Goal: Task Accomplishment & Management: Use online tool/utility

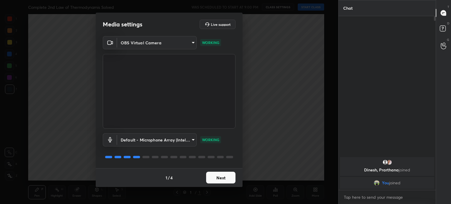
scroll to position [123, 95]
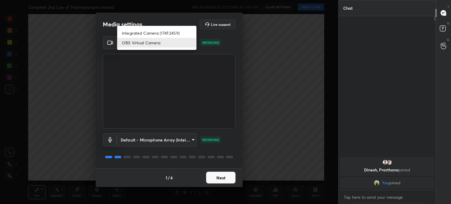
click at [185, 38] on body "1 2 3 4 5 6 7 C X Z C X Z E E Erase all H H Complete 2nd Law of Thermodynamis S…" at bounding box center [225, 102] width 451 height 204
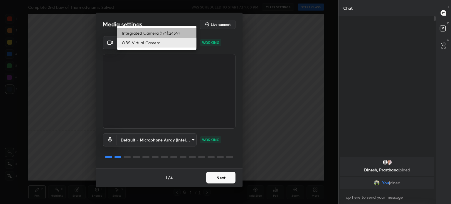
click at [180, 34] on li "Integrated Camera (174f:2459)" at bounding box center [156, 33] width 79 height 10
type input "508fb433e1996cd6e8905166ba7ed748c512908726d307d94b000c2f198a4065"
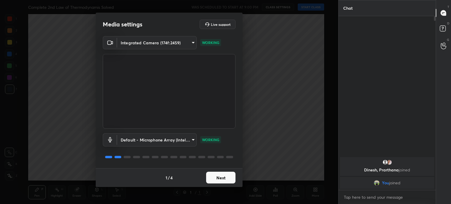
click at [219, 178] on button "Next" at bounding box center [220, 178] width 29 height 12
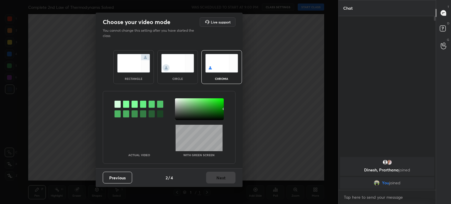
click at [219, 178] on div "Previous 2 / 4 Next" at bounding box center [169, 177] width 147 height 19
click at [181, 69] on img at bounding box center [177, 63] width 33 height 18
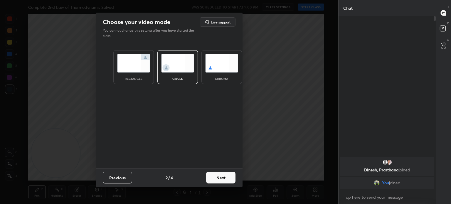
drag, startPoint x: 181, startPoint y: 69, endPoint x: 225, endPoint y: 203, distance: 140.5
click at [225, 203] on div "Choose your video mode Live support You cannot change this setting after you ha…" at bounding box center [169, 102] width 338 height 204
click at [222, 178] on button "Next" at bounding box center [220, 178] width 29 height 12
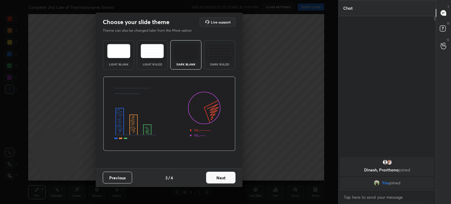
click at [225, 178] on button "Next" at bounding box center [220, 178] width 29 height 12
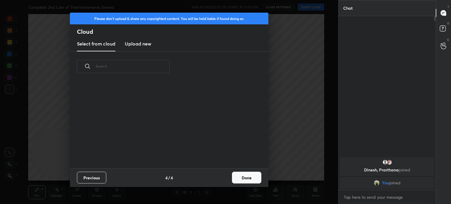
scroll to position [87, 188]
click at [241, 177] on button "Done" at bounding box center [246, 178] width 29 height 12
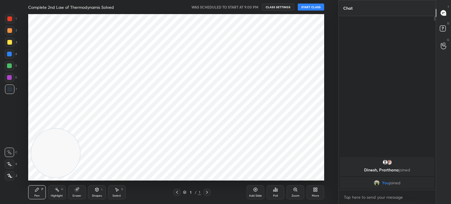
click at [304, 8] on button "START CLASS" at bounding box center [310, 7] width 26 height 7
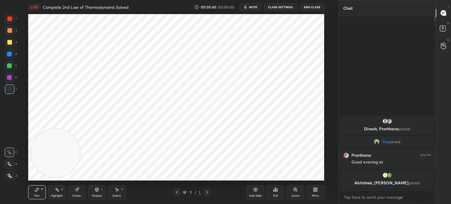
click at [11, 18] on div at bounding box center [9, 18] width 5 height 5
click at [5, 20] on div at bounding box center [9, 18] width 9 height 9
click at [8, 177] on icon at bounding box center [9, 176] width 5 height 4
click at [11, 179] on div at bounding box center [9, 175] width 9 height 9
click at [12, 95] on div "7" at bounding box center [11, 90] width 12 height 12
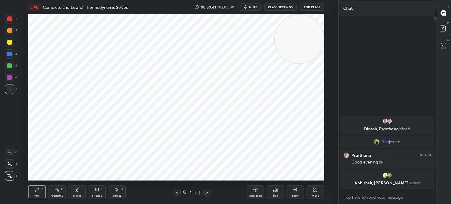
click at [10, 92] on div at bounding box center [9, 88] width 9 height 9
click at [254, 192] on div "Add Slide" at bounding box center [255, 192] width 18 height 14
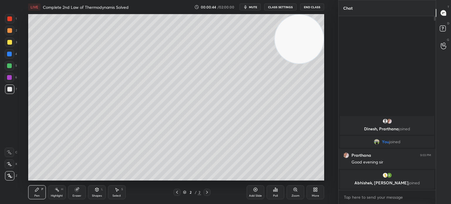
click at [315, 192] on div "More" at bounding box center [315, 192] width 18 height 14
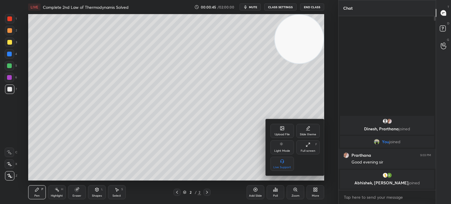
click at [287, 138] on div "Upload File" at bounding box center [281, 131] width 23 height 14
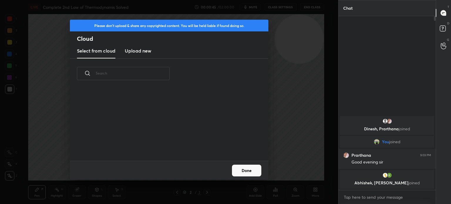
scroll to position [72, 188]
click at [147, 54] on h3 "Upload new" at bounding box center [138, 50] width 26 height 7
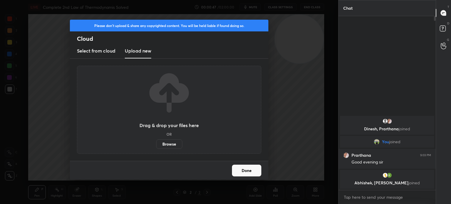
click at [170, 142] on label "Browse" at bounding box center [169, 143] width 26 height 9
click at [156, 142] on input "Browse" at bounding box center [156, 143] width 0 height 9
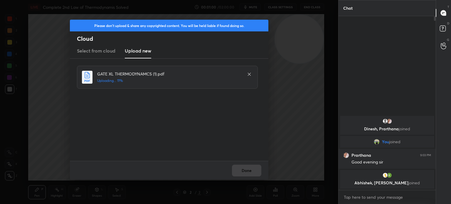
click at [258, 174] on div "Done" at bounding box center [169, 170] width 198 height 19
click at [256, 175] on div "Done" at bounding box center [169, 170] width 198 height 19
click at [255, 175] on div "Done" at bounding box center [169, 170] width 198 height 19
click at [254, 174] on button "Done" at bounding box center [246, 171] width 29 height 12
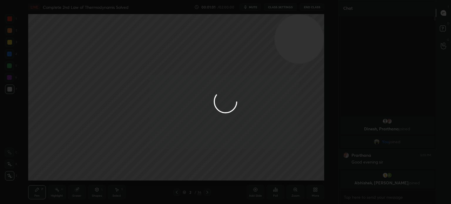
click at [254, 175] on button "Done" at bounding box center [246, 171] width 29 height 12
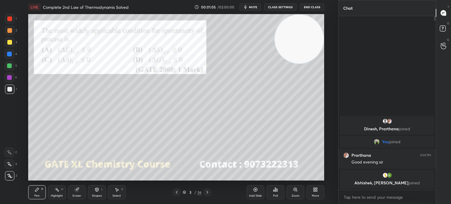
click at [274, 191] on icon at bounding box center [273, 190] width 1 height 1
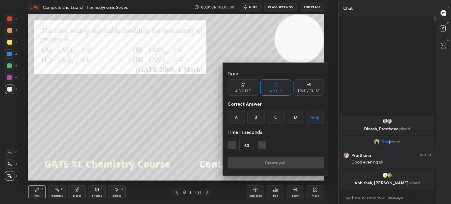
click at [290, 118] on div "D" at bounding box center [295, 117] width 17 height 14
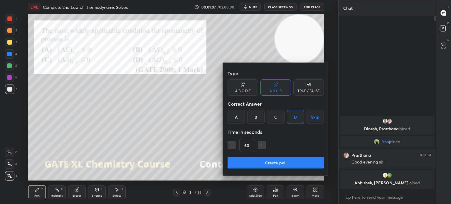
click at [228, 143] on icon "button" at bounding box center [231, 145] width 6 height 6
type input "45"
click at [280, 162] on button "Create poll" at bounding box center [275, 163] width 96 height 12
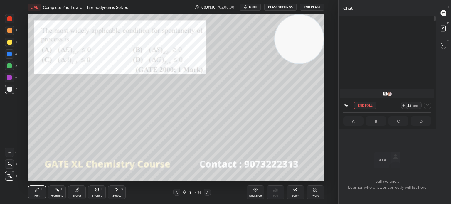
scroll to position [0, 0]
click at [9, 18] on div at bounding box center [9, 18] width 5 height 5
click at [9, 19] on div at bounding box center [9, 18] width 5 height 5
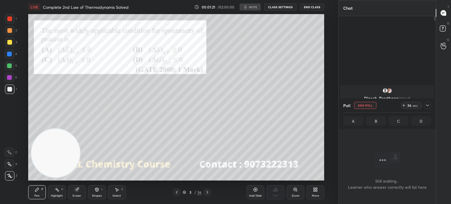
scroll to position [29163, 29015]
click at [428, 103] on icon at bounding box center [427, 105] width 5 height 5
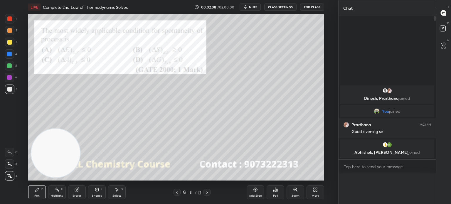
click at [428, 107] on div "You joined" at bounding box center [387, 111] width 94 height 12
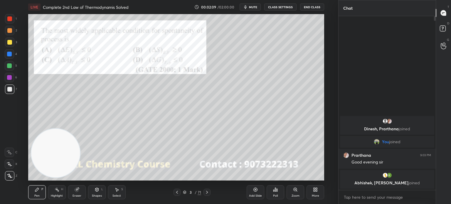
scroll to position [0, 0]
click at [5, 43] on div at bounding box center [9, 42] width 9 height 9
click at [7, 43] on div at bounding box center [9, 42] width 9 height 9
click at [6, 19] on div at bounding box center [9, 18] width 9 height 9
click at [6, 16] on div at bounding box center [9, 18] width 9 height 9
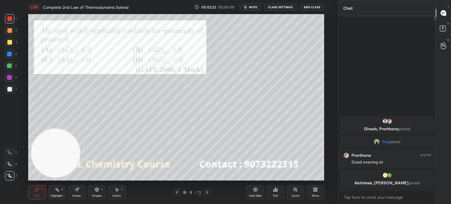
click at [208, 191] on icon at bounding box center [206, 192] width 5 height 5
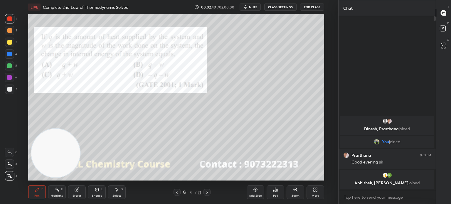
click at [277, 191] on icon at bounding box center [276, 190] width 1 height 3
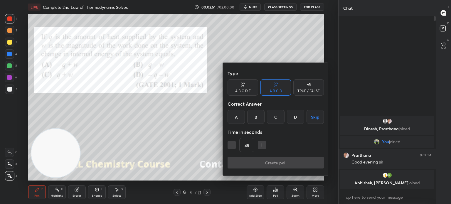
click at [228, 43] on div at bounding box center [225, 102] width 451 height 204
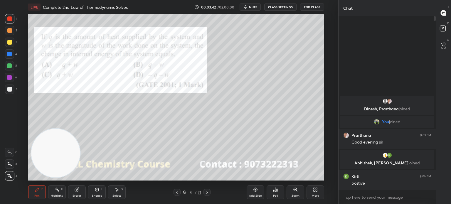
click at [274, 192] on div "Poll" at bounding box center [275, 192] width 18 height 14
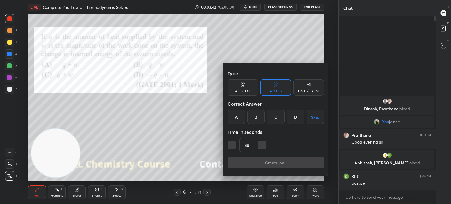
click at [234, 116] on div "A" at bounding box center [235, 117] width 17 height 14
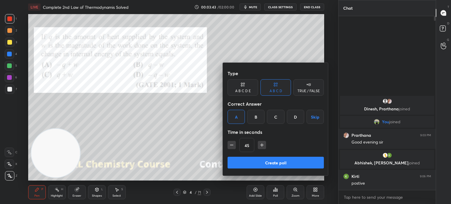
click at [232, 145] on icon "button" at bounding box center [231, 145] width 6 height 6
type input "30"
click at [246, 168] on button "Create poll" at bounding box center [275, 163] width 96 height 12
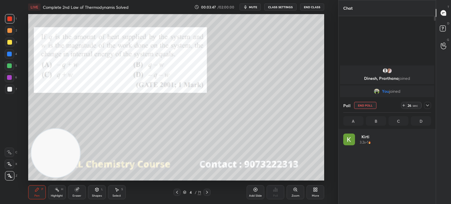
scroll to position [69, 86]
click at [429, 103] on icon at bounding box center [427, 105] width 5 height 5
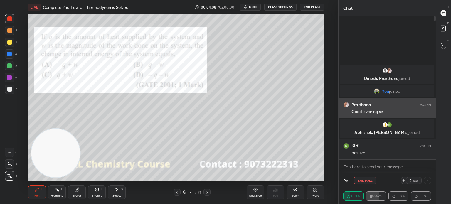
scroll to position [0, 2]
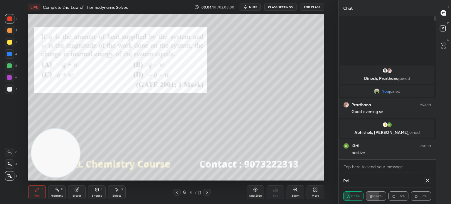
click at [7, 18] on div at bounding box center [9, 18] width 9 height 9
click at [4, 22] on div "1 2 3 4 5 6 7 C X Z C X Z E E Erase all H H" at bounding box center [9, 97] width 19 height 166
click at [10, 54] on div at bounding box center [9, 54] width 5 height 5
click at [11, 56] on div at bounding box center [9, 54] width 5 height 5
click at [6, 17] on div at bounding box center [9, 18] width 9 height 9
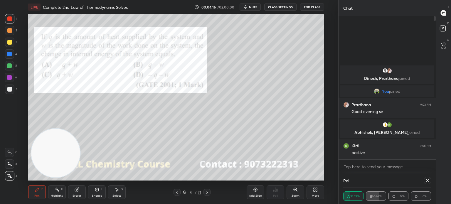
click at [9, 20] on div at bounding box center [9, 18] width 5 height 5
click at [428, 181] on icon at bounding box center [427, 180] width 5 height 5
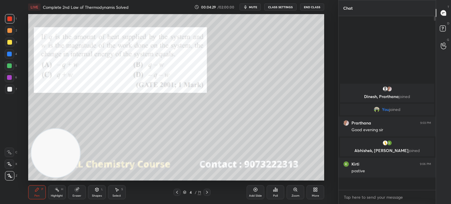
scroll to position [123, 95]
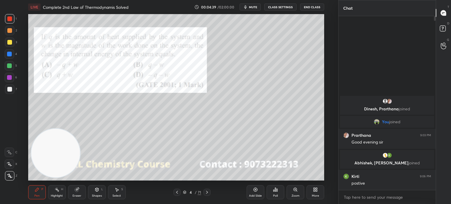
click at [208, 195] on div at bounding box center [206, 192] width 7 height 7
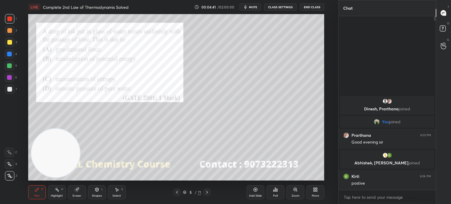
click at [277, 197] on div "Poll" at bounding box center [275, 195] width 5 height 3
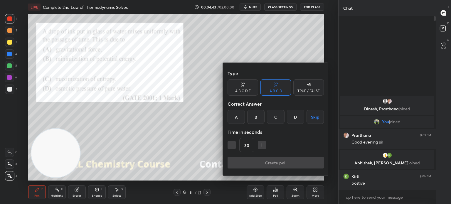
click at [275, 119] on div "C" at bounding box center [275, 117] width 17 height 14
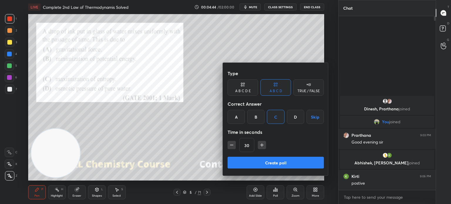
click at [255, 160] on button "Create poll" at bounding box center [275, 163] width 96 height 12
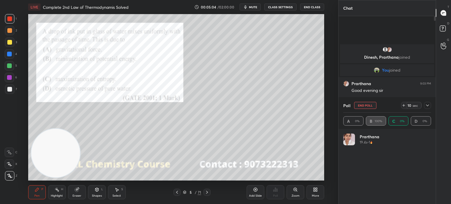
scroll to position [69, 86]
click at [427, 105] on icon at bounding box center [427, 105] width 5 height 5
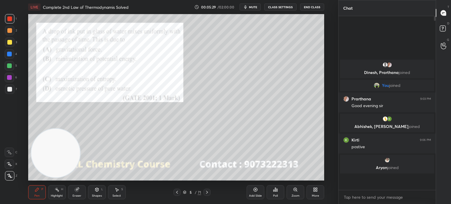
scroll to position [121, 95]
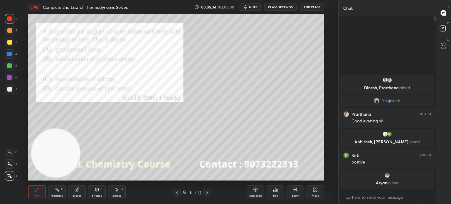
click at [207, 192] on icon at bounding box center [207, 192] width 2 height 3
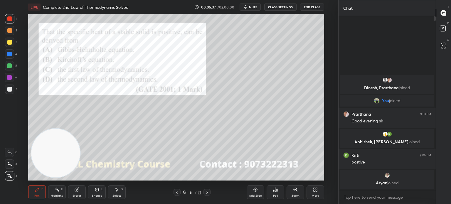
click at [277, 189] on icon at bounding box center [276, 190] width 1 height 3
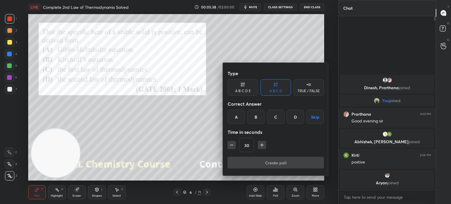
click at [257, 116] on div "B" at bounding box center [255, 117] width 17 height 14
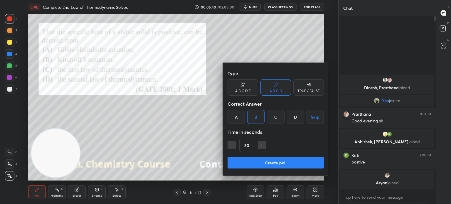
click at [257, 162] on button "Create poll" at bounding box center [275, 163] width 96 height 12
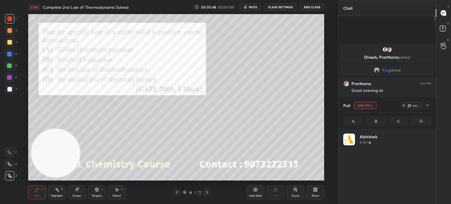
scroll to position [69, 86]
click at [427, 104] on icon at bounding box center [427, 105] width 5 height 5
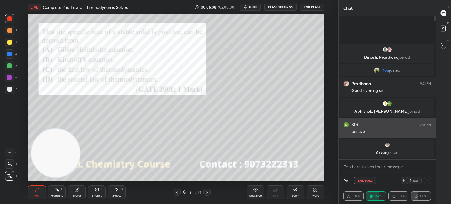
scroll to position [1, 86]
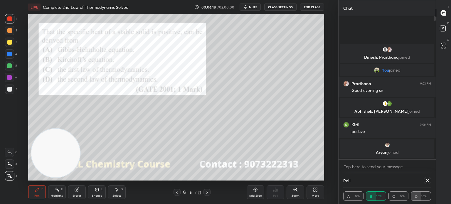
click at [429, 179] on icon at bounding box center [427, 180] width 5 height 5
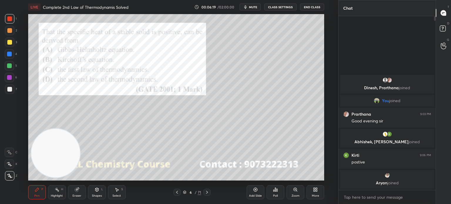
click at [209, 191] on icon at bounding box center [206, 192] width 5 height 5
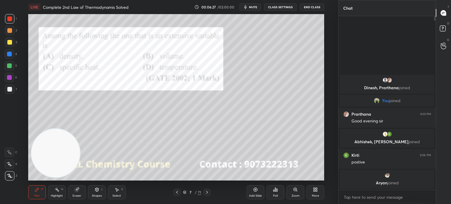
click at [274, 189] on icon at bounding box center [275, 189] width 5 height 5
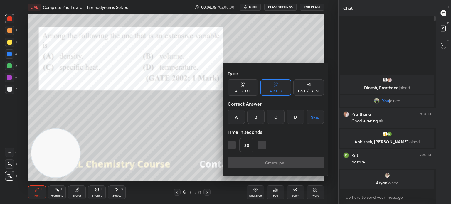
click at [258, 117] on div "B" at bounding box center [255, 117] width 17 height 14
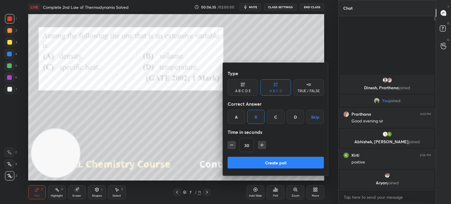
click at [263, 163] on button "Create poll" at bounding box center [275, 163] width 96 height 12
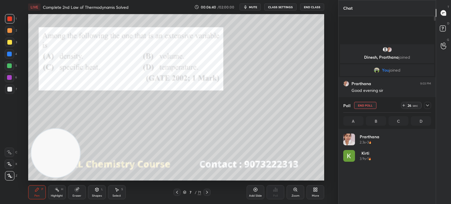
scroll to position [69, 86]
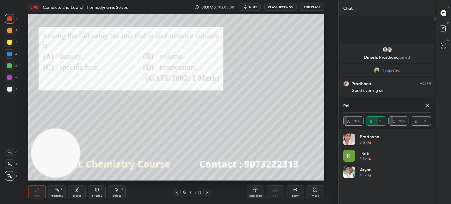
click at [74, 183] on div "Pen P Highlight H Eraser Shapes L Select S 7 / 71 Add Slide Poll Zoom More" at bounding box center [176, 191] width 296 height 23
click at [76, 194] on div "Eraser" at bounding box center [77, 192] width 18 height 14
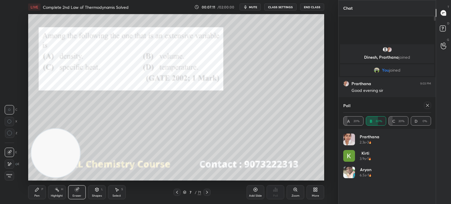
click at [79, 190] on div "Eraser" at bounding box center [77, 192] width 18 height 14
click at [30, 190] on div "Pen P" at bounding box center [37, 192] width 18 height 14
click at [34, 189] on div "Pen P" at bounding box center [37, 192] width 18 height 14
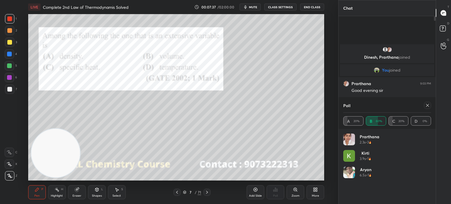
click at [428, 107] on icon at bounding box center [427, 105] width 5 height 5
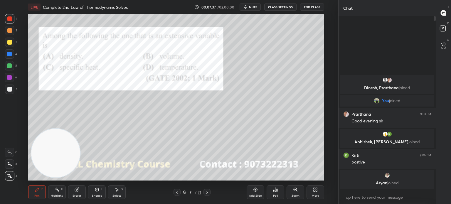
scroll to position [123, 95]
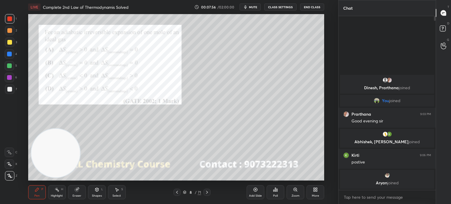
click at [283, 194] on div "Poll" at bounding box center [275, 192] width 18 height 14
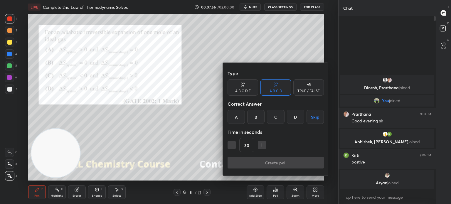
click at [235, 121] on div "A" at bounding box center [235, 117] width 17 height 14
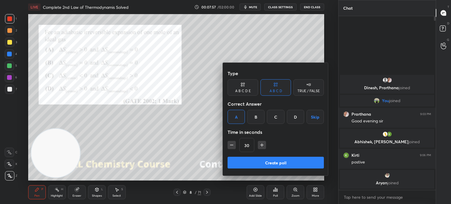
click at [254, 160] on button "Create poll" at bounding box center [275, 163] width 96 height 12
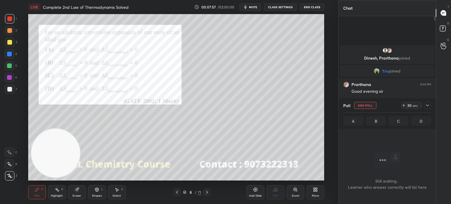
scroll to position [93, 95]
click at [426, 103] on icon at bounding box center [427, 105] width 5 height 5
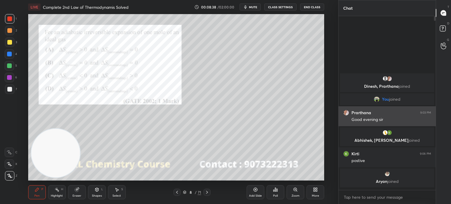
scroll to position [123, 95]
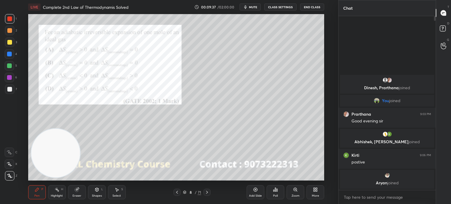
click at [209, 192] on icon at bounding box center [206, 192] width 5 height 5
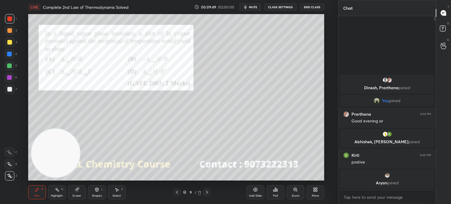
click at [277, 191] on icon at bounding box center [276, 190] width 1 height 3
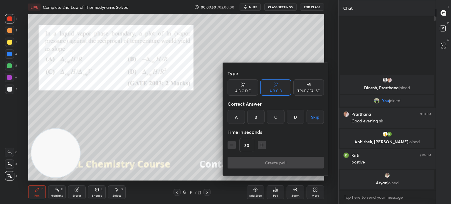
click at [259, 116] on div "B" at bounding box center [255, 117] width 17 height 14
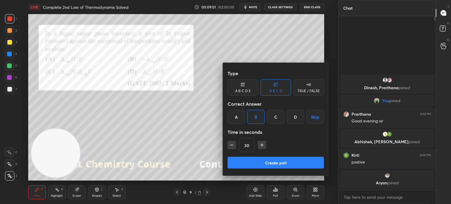
click at [263, 143] on icon "button" at bounding box center [262, 145] width 6 height 6
click at [263, 147] on icon "button" at bounding box center [262, 145] width 6 height 6
click at [232, 148] on button "button" at bounding box center [231, 145] width 8 height 8
type input "45"
click at [247, 163] on button "Create poll" at bounding box center [275, 163] width 96 height 12
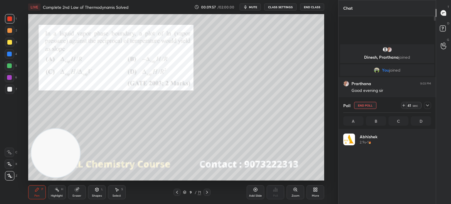
scroll to position [69, 86]
click at [335, 81] on div "1 2 3 4 5 6 7 C X Z C X Z E E Erase all H H LIVE Complete 2nd Law of Thermodyna…" at bounding box center [169, 102] width 338 height 204
click at [424, 104] on div at bounding box center [427, 105] width 7 height 7
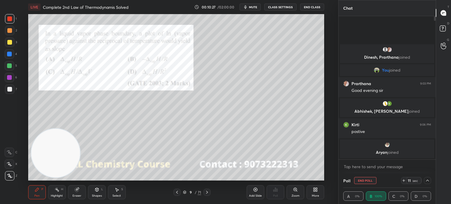
scroll to position [0, 2]
click at [428, 179] on icon at bounding box center [427, 180] width 3 height 3
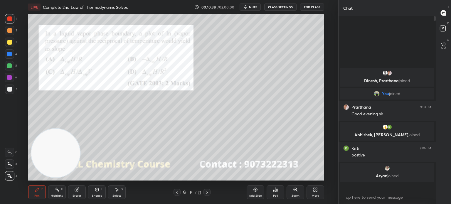
scroll to position [2, 2]
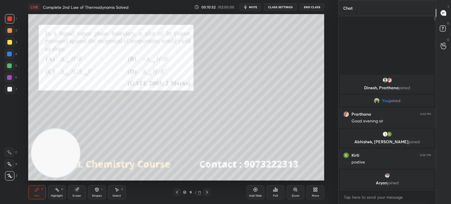
click at [208, 192] on icon at bounding box center [206, 192] width 5 height 5
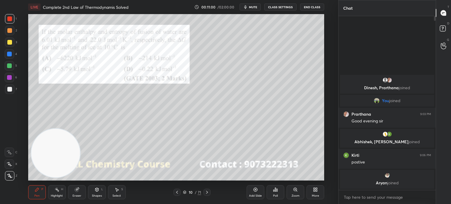
click at [273, 194] on div "Poll" at bounding box center [275, 195] width 5 height 3
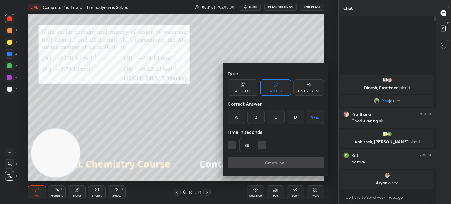
click at [292, 117] on div "D" at bounding box center [295, 117] width 17 height 14
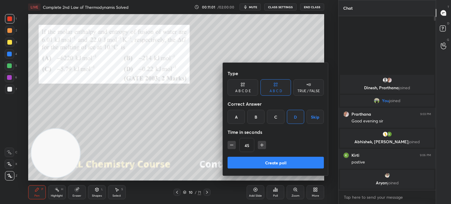
click at [258, 141] on button "button" at bounding box center [262, 145] width 8 height 8
click at [262, 143] on icon "button" at bounding box center [262, 145] width 6 height 6
type input "75"
click at [262, 163] on button "Create poll" at bounding box center [275, 163] width 96 height 12
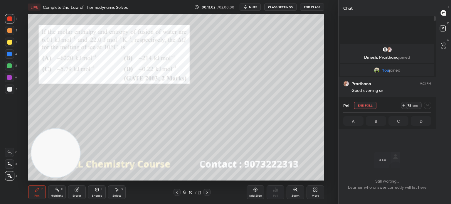
scroll to position [141, 95]
click at [316, 191] on icon at bounding box center [316, 190] width 1 height 1
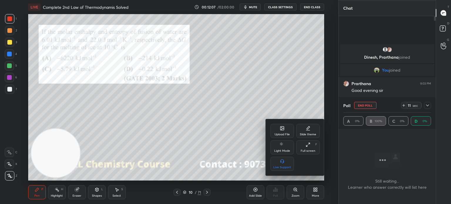
click at [282, 131] on div "Upload File" at bounding box center [281, 131] width 23 height 14
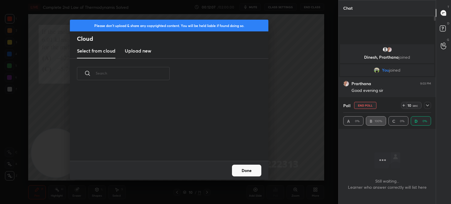
scroll to position [72, 188]
click at [145, 50] on h3 "Upload new" at bounding box center [138, 50] width 26 height 7
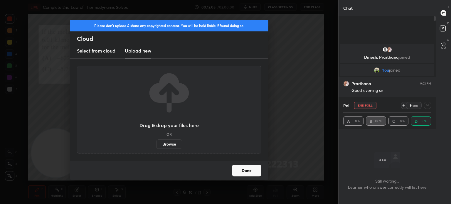
click at [174, 148] on label "Browse" at bounding box center [169, 143] width 26 height 9
click at [156, 148] on input "Browse" at bounding box center [156, 143] width 0 height 9
click at [238, 171] on button "Done" at bounding box center [246, 171] width 29 height 12
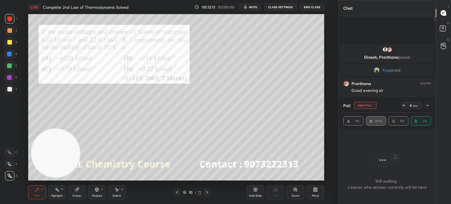
click at [313, 196] on div "More" at bounding box center [314, 195] width 7 height 3
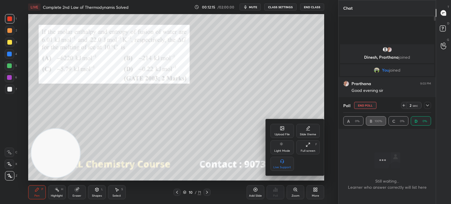
click at [281, 137] on div "Upload File" at bounding box center [281, 131] width 23 height 14
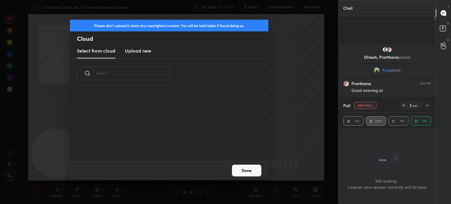
scroll to position [1, 3]
click at [150, 51] on h3 "Upload new" at bounding box center [138, 50] width 26 height 7
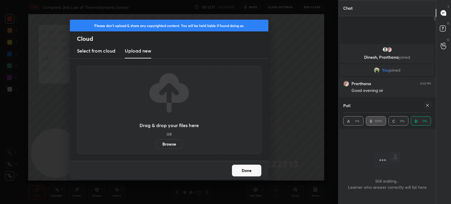
click at [184, 140] on div "Drag & drop your files here OR Browse" at bounding box center [168, 110] width 59 height 78
click at [172, 146] on label "Browse" at bounding box center [169, 143] width 26 height 9
click at [156, 146] on input "Browse" at bounding box center [156, 143] width 0 height 9
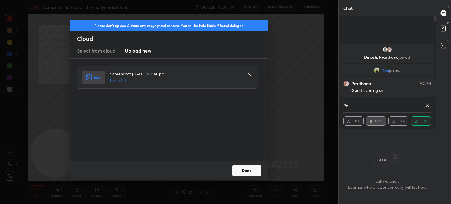
click at [245, 182] on div "Please don't upload & share any copyrighted content. You will be held liable if…" at bounding box center [169, 102] width 338 height 204
click at [243, 177] on div "Done" at bounding box center [169, 170] width 198 height 19
click at [244, 179] on div "Done" at bounding box center [169, 170] width 198 height 19
click at [243, 177] on div "Done" at bounding box center [169, 170] width 198 height 19
click at [245, 173] on button "Done" at bounding box center [246, 171] width 29 height 12
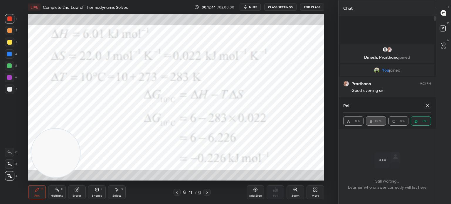
click at [426, 104] on icon at bounding box center [427, 105] width 5 height 5
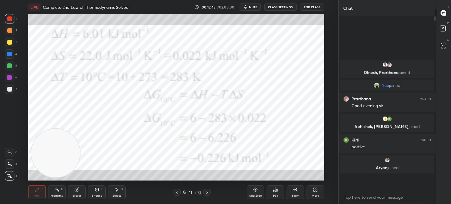
scroll to position [123, 95]
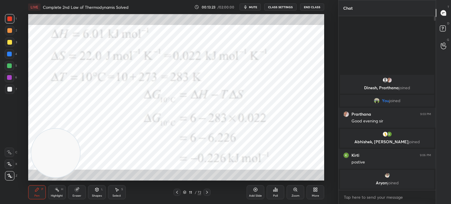
click at [177, 190] on div at bounding box center [176, 192] width 7 height 7
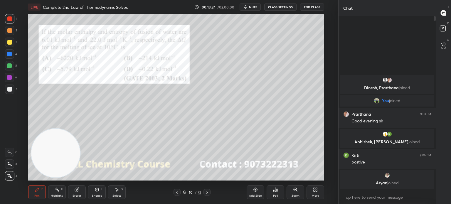
click at [205, 188] on div "Pen P Highlight H Eraser Shapes L Select S 10 / 72 Add Slide Poll Zoom More" at bounding box center [176, 191] width 296 height 23
click at [207, 192] on icon at bounding box center [207, 192] width 2 height 3
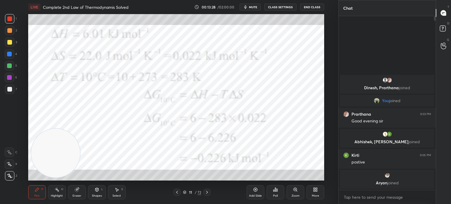
click at [209, 191] on icon at bounding box center [206, 192] width 5 height 5
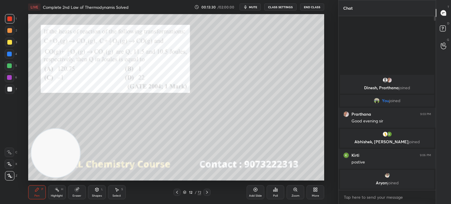
click at [208, 192] on icon at bounding box center [206, 192] width 5 height 5
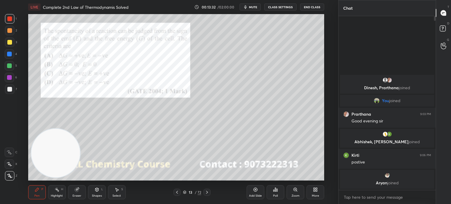
click at [209, 191] on icon at bounding box center [206, 192] width 5 height 5
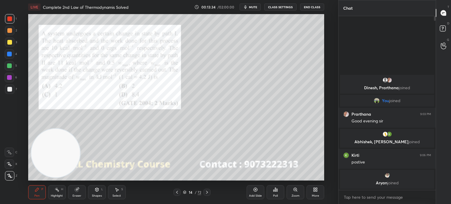
click at [209, 190] on div at bounding box center [206, 192] width 7 height 7
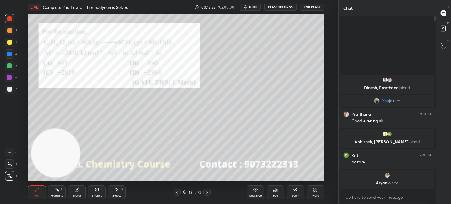
click at [207, 192] on icon at bounding box center [206, 192] width 5 height 5
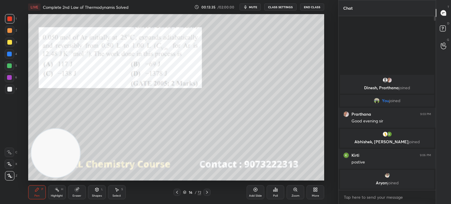
click at [177, 190] on icon at bounding box center [177, 192] width 5 height 5
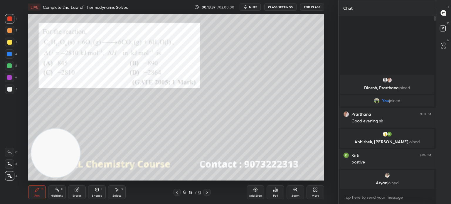
click at [280, 193] on div "Poll" at bounding box center [275, 192] width 18 height 14
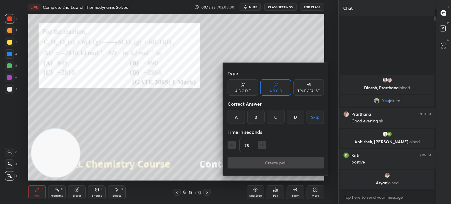
click at [274, 119] on div "C" at bounding box center [275, 117] width 17 height 14
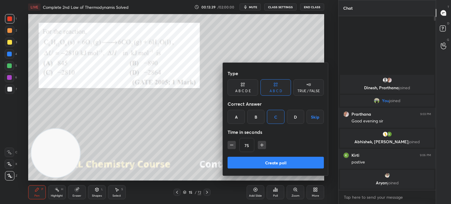
click at [223, 147] on div "Type A B C D E A B C D TRUE / FALSE Correct Answer A B C D Skip Time in seconds…" at bounding box center [276, 119] width 106 height 113
click at [230, 143] on icon "button" at bounding box center [231, 145] width 6 height 6
type input "60"
click at [239, 159] on button "Create poll" at bounding box center [275, 163] width 96 height 12
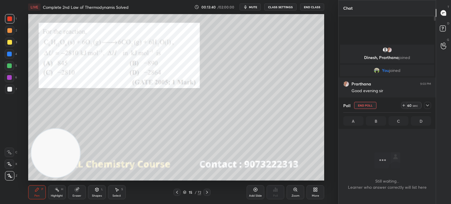
scroll to position [1, 2]
click at [14, 180] on div "Z" at bounding box center [11, 175] width 12 height 9
click at [15, 178] on div "Z" at bounding box center [11, 175] width 12 height 9
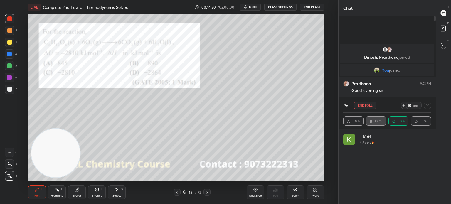
scroll to position [69, 86]
click at [75, 194] on div "Eraser" at bounding box center [77, 192] width 18 height 14
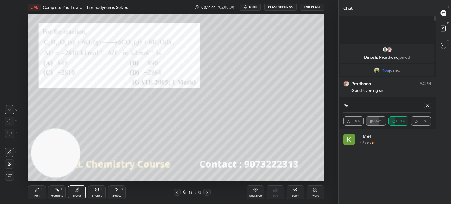
click at [11, 163] on icon at bounding box center [9, 164] width 5 height 5
click at [39, 192] on div "Pen P" at bounding box center [37, 192] width 18 height 14
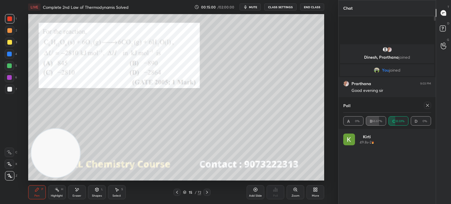
click at [426, 103] on div at bounding box center [427, 105] width 7 height 7
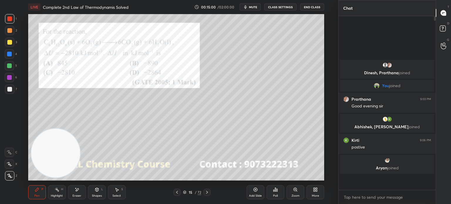
scroll to position [121, 95]
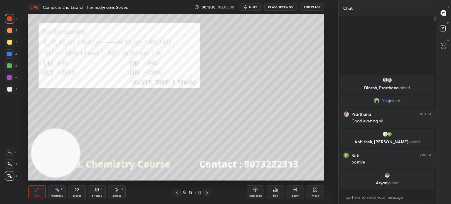
click at [206, 192] on icon at bounding box center [207, 192] width 2 height 3
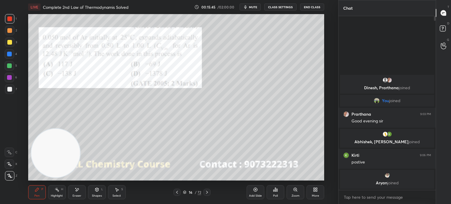
click at [262, 4] on div "00:15:45 / 02:00:00 mute CLASS SETTINGS End Class" at bounding box center [259, 7] width 130 height 7
click at [279, 6] on button "CLASS SETTINGS" at bounding box center [280, 7] width 32 height 7
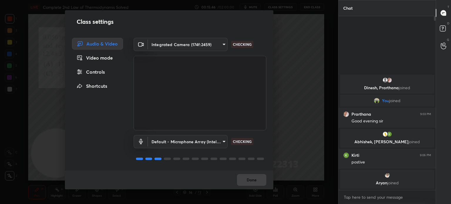
click at [197, 44] on body "1 2 3 4 5 6 7 C X Z E E Erase all H H LIVE Complete 2nd Law of Thermodynamis So…" at bounding box center [225, 102] width 451 height 204
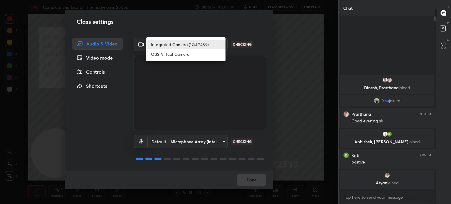
click at [195, 40] on li "Integrated Camera (174f:2459)" at bounding box center [185, 45] width 79 height 10
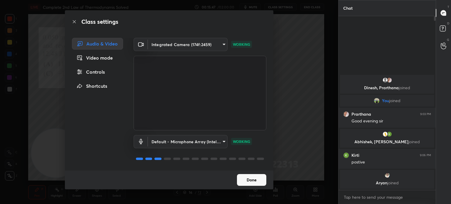
click at [196, 45] on body "1 2 3 4 5 6 7 C X Z E E Erase all H H LIVE Complete 2nd Law of Thermodynamis So…" at bounding box center [225, 102] width 451 height 204
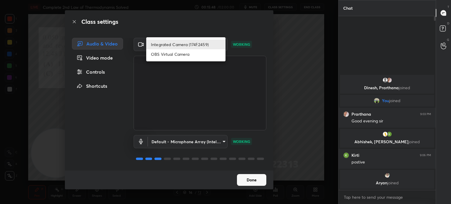
click at [190, 55] on li "OBS Virtual Camera" at bounding box center [185, 54] width 79 height 10
type input "68a8993dd87bda3d5b66c110c3b6a96e94b8352f026b6fb61be91fdecf3cec3e"
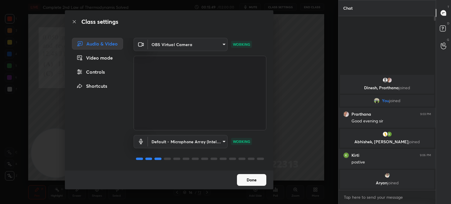
click at [253, 181] on button "Done" at bounding box center [251, 180] width 29 height 12
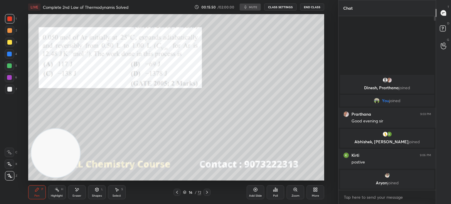
click at [253, 9] on div "00:15:50 / 02:00:00 mute CLASS SETTINGS End Class" at bounding box center [259, 7] width 130 height 7
click at [252, 9] on div "00:15:50 / 02:00:00 mute CLASS SETTINGS End Class" at bounding box center [259, 7] width 130 height 7
click at [252, 9] on div "00:15:51 / 02:00:00 mute CLASS SETTINGS End Class" at bounding box center [259, 7] width 130 height 7
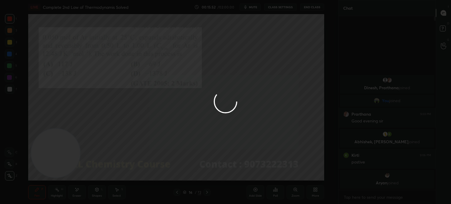
click at [251, 9] on div at bounding box center [225, 102] width 451 height 204
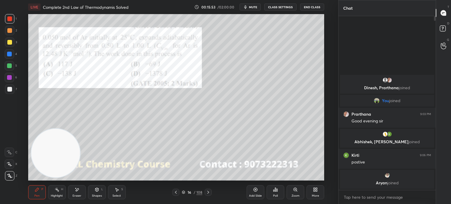
click at [253, 8] on span "mute" at bounding box center [253, 7] width 8 height 4
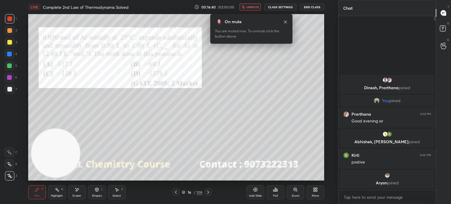
click at [251, 8] on span "unmute" at bounding box center [252, 7] width 13 height 4
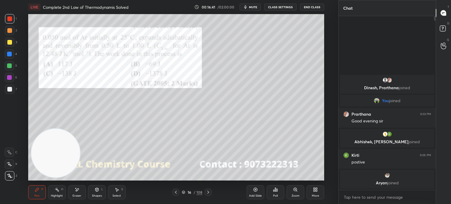
click at [279, 6] on button "CLASS SETTINGS" at bounding box center [280, 7] width 32 height 7
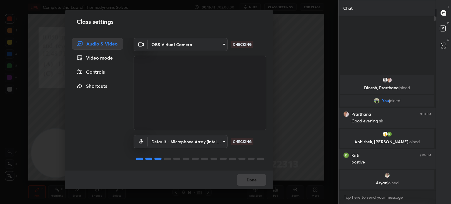
click at [190, 46] on body "1 2 3 4 5 6 7 C X Z E E Erase all H H LIVE Complete 2nd Law of Thermodynamis So…" at bounding box center [225, 102] width 451 height 204
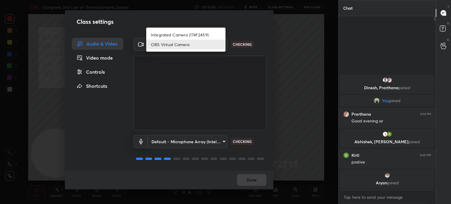
click at [193, 33] on li "Integrated Camera (174f:2459)" at bounding box center [185, 35] width 79 height 10
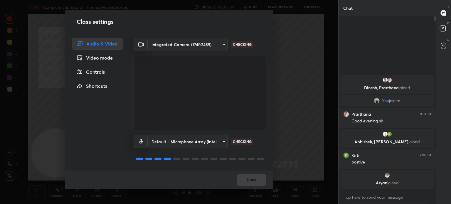
type input "508fb433e1996cd6e8905166ba7ed748c512908726d307d94b000c2f198a4065"
click at [256, 183] on button "Done" at bounding box center [251, 180] width 29 height 12
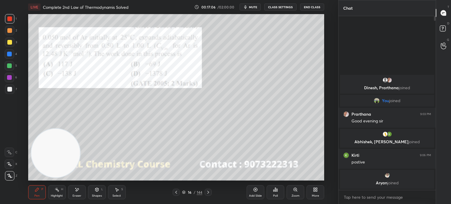
click at [10, 53] on div at bounding box center [9, 54] width 5 height 5
click at [10, 55] on div at bounding box center [9, 54] width 5 height 5
click at [11, 20] on div at bounding box center [9, 18] width 5 height 5
click at [277, 192] on icon at bounding box center [275, 189] width 5 height 5
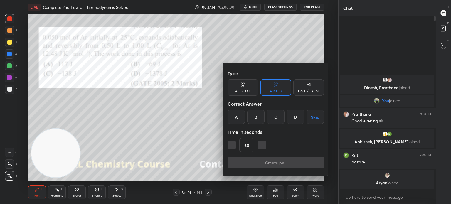
click at [258, 116] on div "B" at bounding box center [255, 117] width 17 height 14
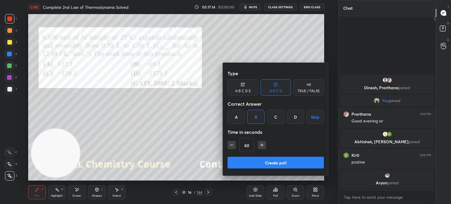
click at [262, 146] on icon "button" at bounding box center [262, 145] width 6 height 6
click at [263, 144] on icon "button" at bounding box center [262, 145] width 6 height 6
click at [264, 143] on icon "button" at bounding box center [264, 145] width 6 height 6
type input "120"
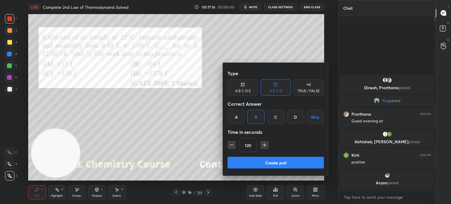
click at [263, 162] on button "Create poll" at bounding box center [275, 163] width 96 height 12
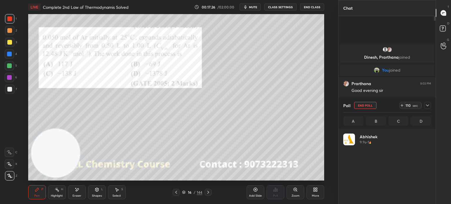
scroll to position [69, 86]
click at [313, 189] on icon at bounding box center [315, 189] width 5 height 5
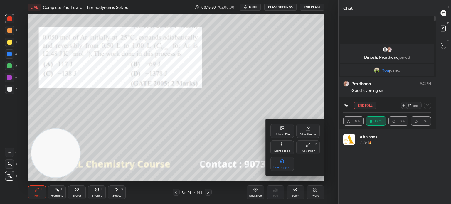
click at [283, 133] on div "Upload File" at bounding box center [281, 134] width 15 height 3
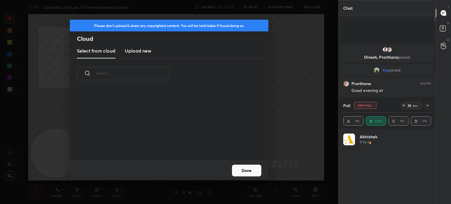
scroll to position [72, 188]
click at [219, 188] on div "Please don't upload & share any copyrighted content. You will be held liable if…" at bounding box center [169, 102] width 338 height 204
click at [251, 169] on button "Done" at bounding box center [246, 171] width 29 height 12
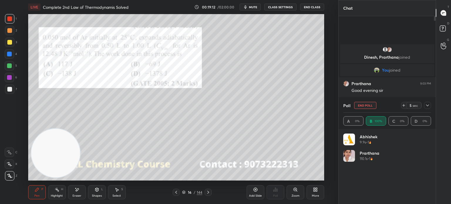
click at [319, 192] on div "More" at bounding box center [315, 192] width 18 height 14
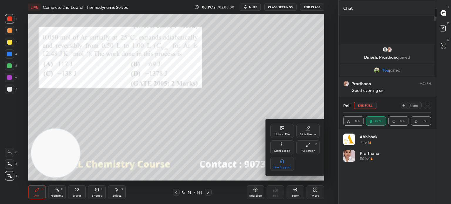
click at [284, 130] on icon at bounding box center [282, 128] width 5 height 5
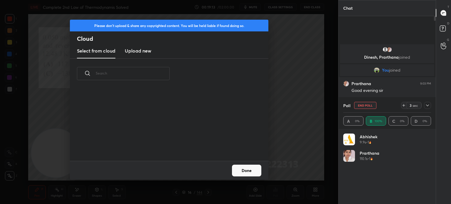
click at [149, 52] on h3 "Upload new" at bounding box center [138, 50] width 26 height 7
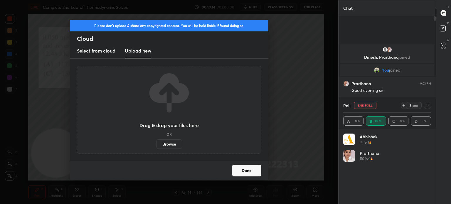
click at [165, 144] on label "Browse" at bounding box center [169, 143] width 26 height 9
click at [156, 144] on input "Browse" at bounding box center [156, 143] width 0 height 9
click at [130, 57] on new "Upload new" at bounding box center [138, 51] width 26 height 15
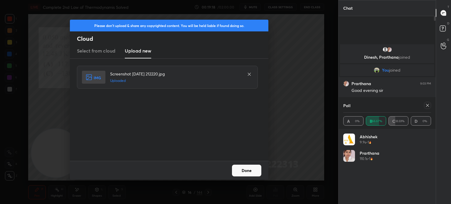
click at [254, 176] on button "Done" at bounding box center [246, 171] width 29 height 12
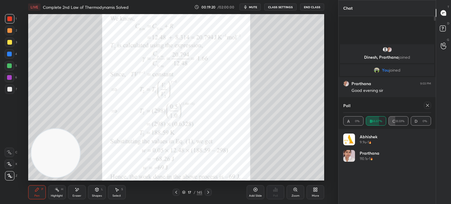
click at [10, 19] on div at bounding box center [9, 18] width 5 height 5
click at [54, 195] on div "Highlight" at bounding box center [57, 195] width 12 height 3
click at [54, 193] on div "Highlight H" at bounding box center [57, 192] width 18 height 14
click at [35, 196] on div "Pen" at bounding box center [36, 195] width 5 height 3
click at [38, 192] on div "Pen P" at bounding box center [37, 192] width 18 height 14
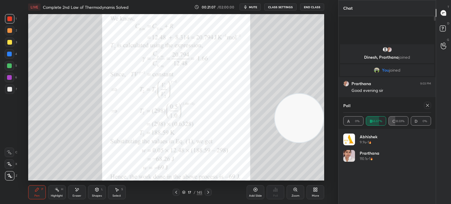
click at [427, 108] on div at bounding box center [427, 105] width 7 height 7
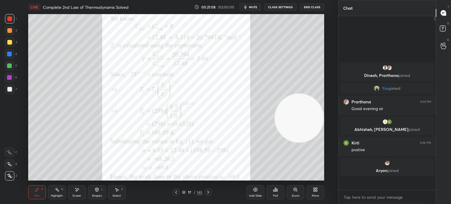
scroll to position [2, 2]
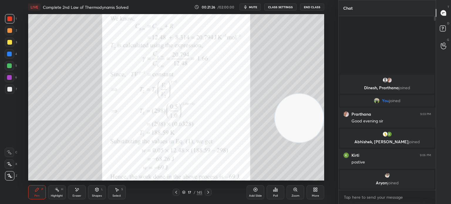
click at [209, 191] on icon at bounding box center [208, 192] width 5 height 5
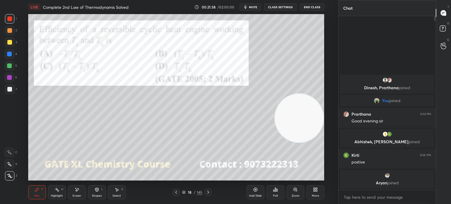
click at [276, 191] on icon at bounding box center [276, 190] width 1 height 3
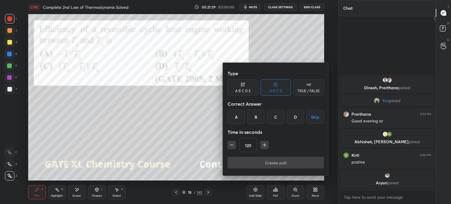
click at [277, 118] on div "C" at bounding box center [275, 117] width 17 height 14
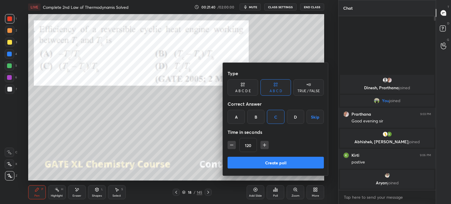
click at [230, 143] on icon "button" at bounding box center [231, 145] width 6 height 6
click at [232, 144] on icon "button" at bounding box center [231, 145] width 6 height 6
click at [231, 145] on icon "button" at bounding box center [231, 145] width 3 height 0
click at [232, 144] on icon "button" at bounding box center [231, 145] width 6 height 6
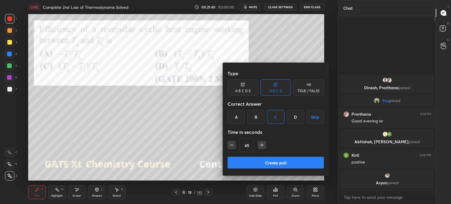
click at [232, 144] on icon "button" at bounding box center [231, 145] width 6 height 6
click at [232, 144] on div "15" at bounding box center [275, 145] width 96 height 14
click at [264, 144] on icon "button" at bounding box center [262, 145] width 6 height 6
type input "30"
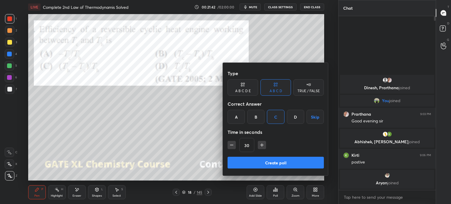
click at [258, 159] on button "Create poll" at bounding box center [275, 163] width 96 height 12
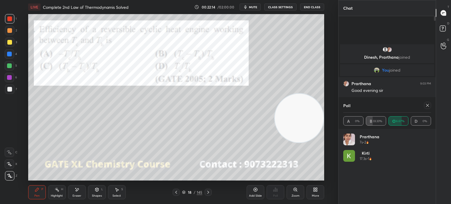
click at [428, 106] on icon at bounding box center [427, 105] width 5 height 5
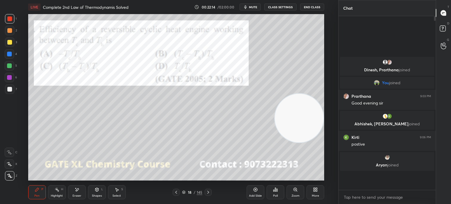
scroll to position [170, 95]
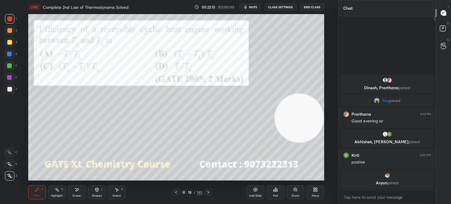
click at [209, 192] on icon at bounding box center [208, 192] width 5 height 5
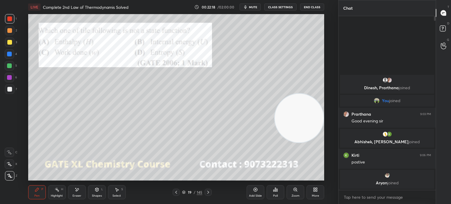
click at [276, 190] on icon at bounding box center [275, 190] width 1 height 4
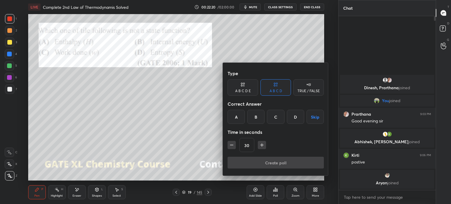
click at [272, 112] on div "C" at bounding box center [275, 117] width 17 height 14
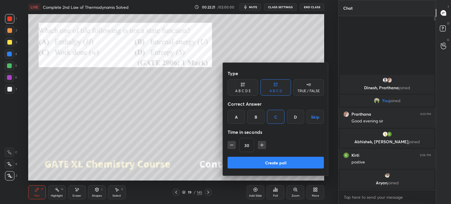
click at [253, 162] on button "Create poll" at bounding box center [275, 163] width 96 height 12
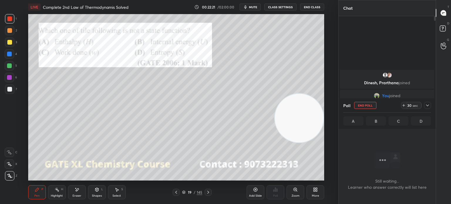
scroll to position [2, 2]
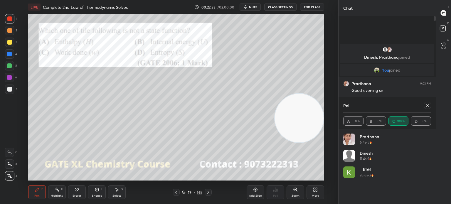
click at [426, 103] on icon at bounding box center [427, 105] width 5 height 5
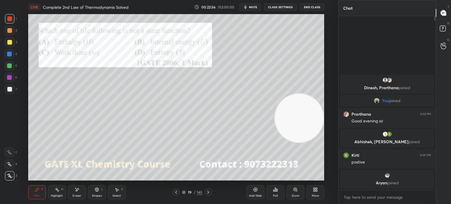
click at [210, 191] on icon at bounding box center [208, 192] width 5 height 5
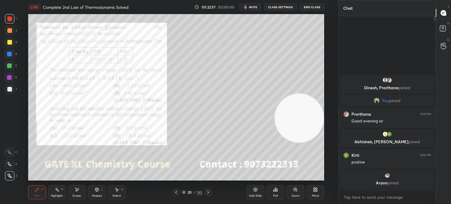
click at [209, 189] on div at bounding box center [207, 192] width 7 height 7
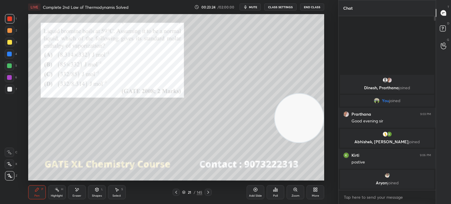
click at [273, 193] on div "Poll" at bounding box center [275, 192] width 18 height 14
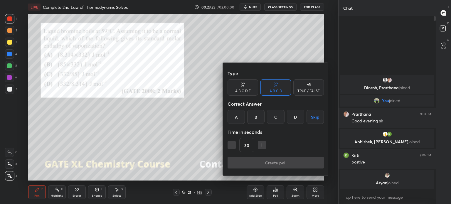
click at [255, 115] on div "B" at bounding box center [255, 117] width 17 height 14
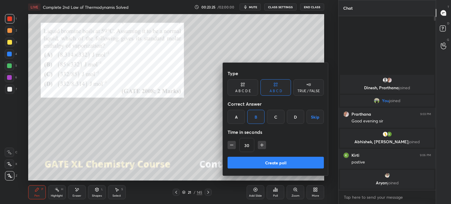
click at [257, 160] on button "Create poll" at bounding box center [275, 163] width 96 height 12
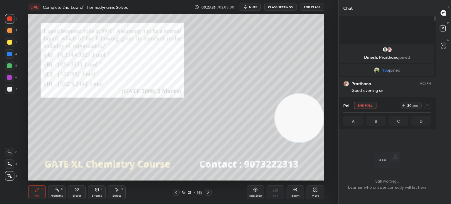
scroll to position [141, 95]
click at [390, 106] on div "Poll End Poll 20 sec" at bounding box center [387, 105] width 88 height 14
click at [404, 104] on icon at bounding box center [403, 105] width 5 height 5
click at [79, 193] on div "Eraser" at bounding box center [77, 192] width 18 height 14
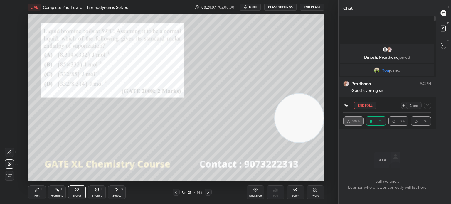
click at [11, 164] on icon at bounding box center [9, 163] width 3 height 3
click at [42, 194] on div "Pen P" at bounding box center [37, 192] width 18 height 14
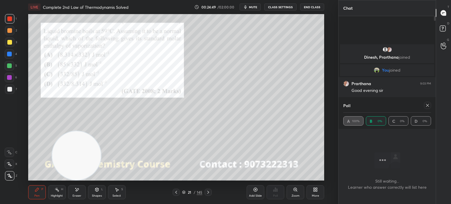
click at [427, 104] on icon at bounding box center [427, 105] width 5 height 5
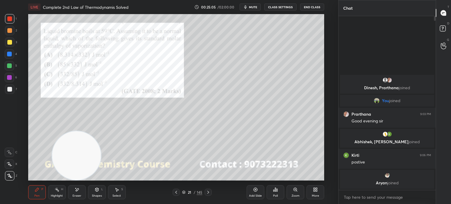
scroll to position [172, 95]
click at [209, 191] on icon at bounding box center [208, 192] width 5 height 5
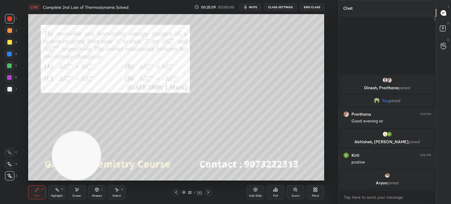
click at [278, 191] on div "Poll" at bounding box center [275, 192] width 18 height 14
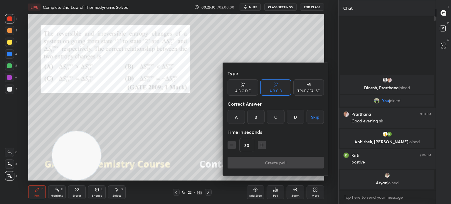
click at [273, 115] on div "C" at bounding box center [275, 117] width 17 height 14
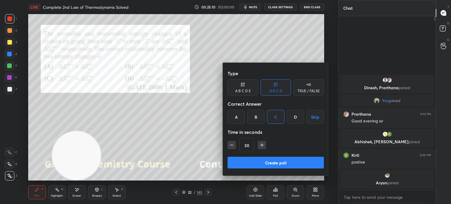
click at [248, 164] on button "Create poll" at bounding box center [275, 163] width 96 height 12
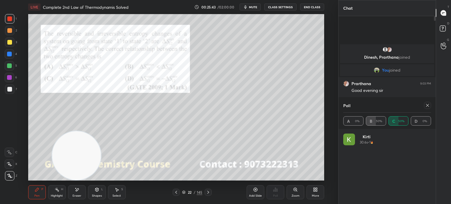
scroll to position [69, 86]
click at [425, 106] on icon at bounding box center [427, 105] width 5 height 5
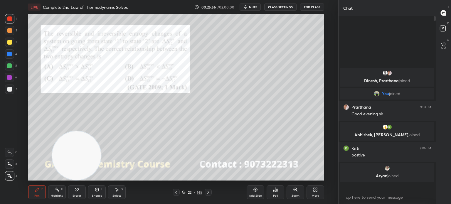
scroll to position [2, 2]
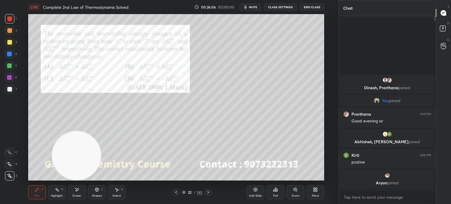
click at [208, 191] on icon at bounding box center [208, 192] width 5 height 5
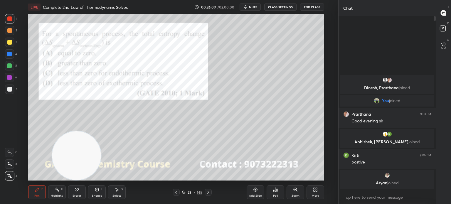
click at [278, 194] on div "Poll" at bounding box center [275, 192] width 18 height 14
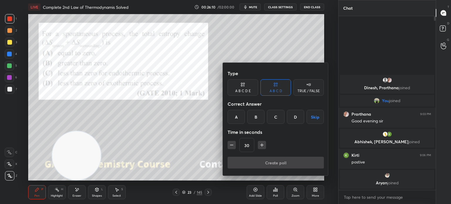
click at [256, 119] on div "B" at bounding box center [255, 117] width 17 height 14
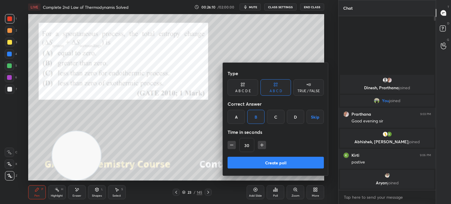
click at [254, 164] on button "Create poll" at bounding box center [275, 163] width 96 height 12
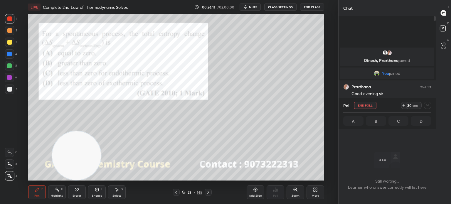
scroll to position [93, 95]
click at [255, 11] on div "LIVE Complete 2nd Law of Thermodynamis Solved 00:26:14 / 02:00:00 mute CLASS SE…" at bounding box center [176, 7] width 296 height 14
click at [259, 4] on button "mute" at bounding box center [249, 7] width 21 height 7
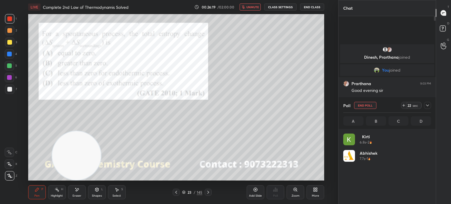
scroll to position [69, 86]
click at [254, 6] on span "unmute" at bounding box center [252, 7] width 13 height 4
click at [210, 192] on icon at bounding box center [208, 192] width 5 height 5
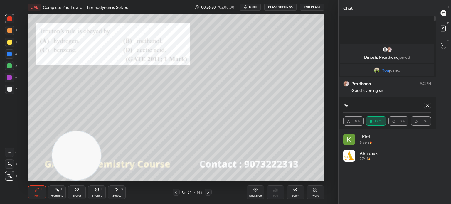
click at [424, 105] on div at bounding box center [427, 105] width 7 height 7
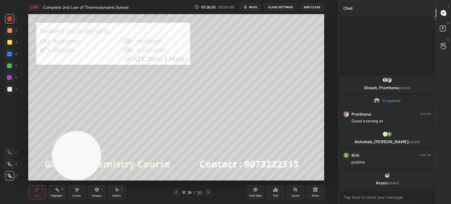
click at [281, 193] on div "Poll" at bounding box center [275, 192] width 18 height 14
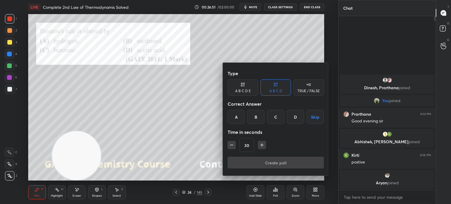
click at [274, 117] on div "C" at bounding box center [275, 117] width 17 height 14
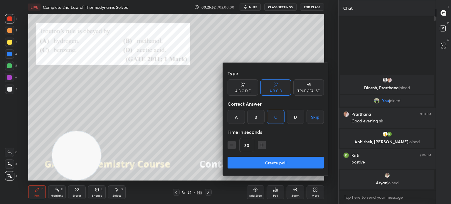
click at [270, 160] on button "Create poll" at bounding box center [275, 163] width 96 height 12
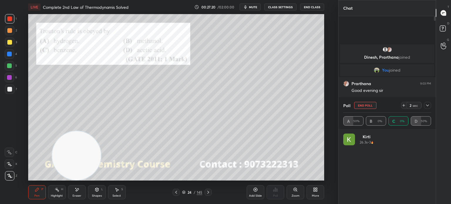
scroll to position [69, 86]
click at [250, 9] on span "mute" at bounding box center [253, 7] width 8 height 4
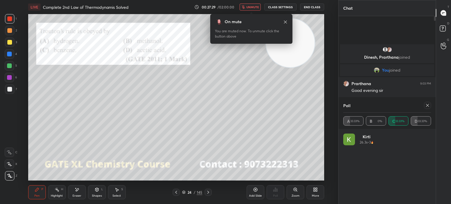
click at [284, 21] on icon at bounding box center [285, 22] width 5 height 5
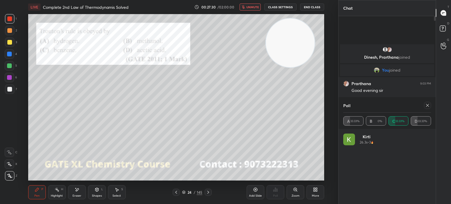
click at [211, 194] on div at bounding box center [207, 192] width 7 height 7
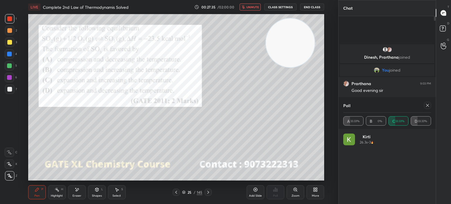
click at [428, 108] on div at bounding box center [427, 105] width 7 height 7
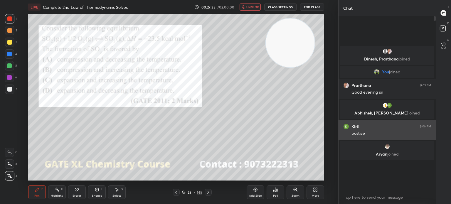
scroll to position [2, 2]
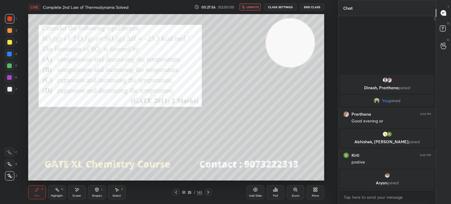
click at [277, 192] on div "Poll" at bounding box center [275, 192] width 18 height 14
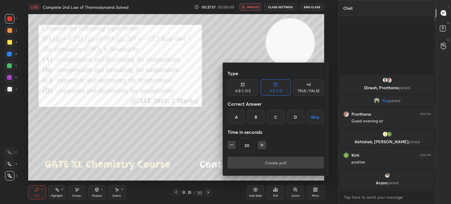
click at [239, 115] on div "A" at bounding box center [235, 117] width 17 height 14
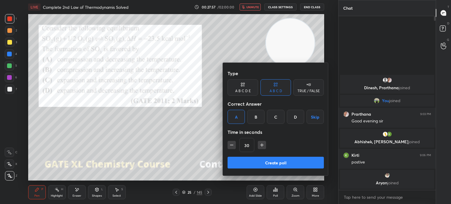
click at [260, 145] on icon "button" at bounding box center [262, 145] width 6 height 6
click at [260, 146] on icon "button" at bounding box center [262, 145] width 6 height 6
click at [260, 145] on icon "button" at bounding box center [261, 145] width 3 height 0
type input "75"
click at [261, 164] on button "Create poll" at bounding box center [275, 163] width 96 height 12
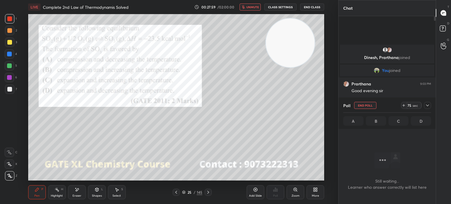
scroll to position [2, 2]
click at [255, 8] on span "unmute" at bounding box center [252, 7] width 13 height 4
click at [429, 102] on div at bounding box center [427, 105] width 7 height 7
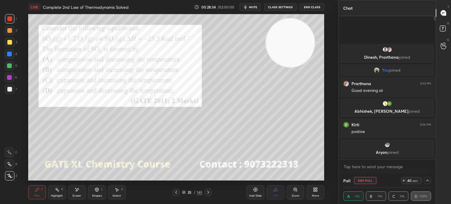
click at [426, 178] on div at bounding box center [427, 180] width 7 height 7
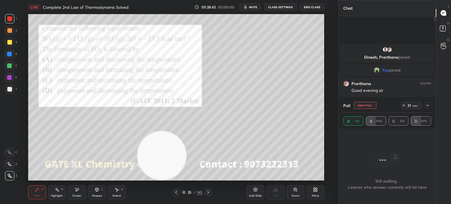
click at [256, 7] on span "mute" at bounding box center [253, 7] width 8 height 4
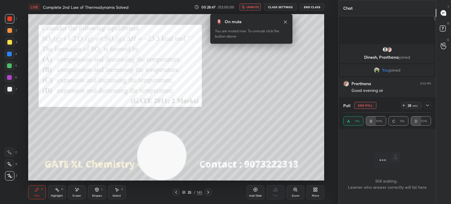
click at [287, 22] on div "On mute You are muted now. To unmute click the button above" at bounding box center [251, 29] width 82 height 30
click at [284, 22] on icon at bounding box center [285, 22] width 5 height 5
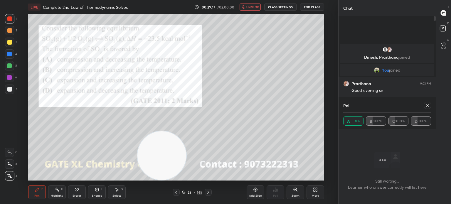
click at [428, 106] on icon at bounding box center [427, 105] width 5 height 5
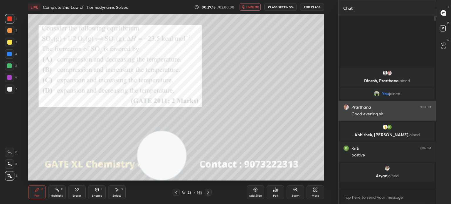
scroll to position [123, 95]
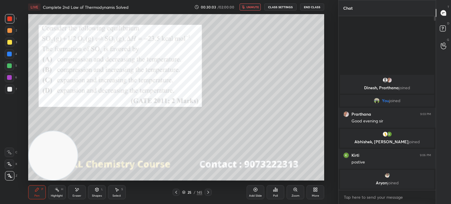
click at [13, 57] on div at bounding box center [9, 53] width 9 height 9
click at [8, 52] on div at bounding box center [9, 54] width 5 height 5
click at [9, 52] on div at bounding box center [9, 54] width 5 height 5
click at [12, 66] on div at bounding box center [9, 65] width 5 height 5
click at [10, 53] on div at bounding box center [9, 54] width 5 height 5
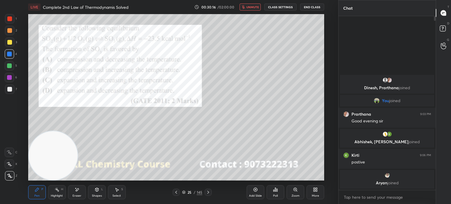
click at [13, 56] on div at bounding box center [9, 53] width 9 height 9
click at [11, 50] on div at bounding box center [9, 53] width 9 height 9
click at [9, 20] on div at bounding box center [9, 18] width 5 height 5
click at [10, 18] on div at bounding box center [9, 18] width 5 height 5
click at [9, 56] on div at bounding box center [9, 54] width 5 height 5
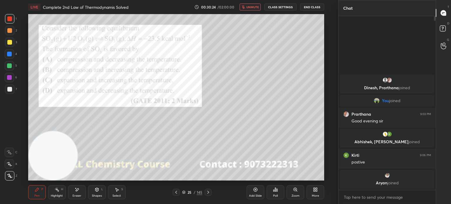
click at [9, 55] on div at bounding box center [9, 54] width 5 height 5
click at [12, 77] on div at bounding box center [9, 77] width 9 height 9
click at [5, 20] on div at bounding box center [9, 18] width 9 height 9
click at [8, 17] on div at bounding box center [9, 18] width 5 height 5
click at [255, 6] on span "unmute" at bounding box center [252, 7] width 13 height 4
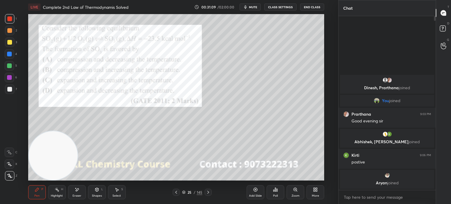
click at [54, 194] on div "Highlight" at bounding box center [57, 195] width 12 height 3
click at [61, 191] on div "Highlight H" at bounding box center [57, 192] width 18 height 14
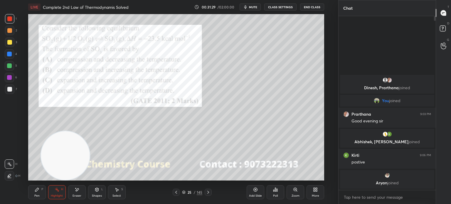
click at [35, 199] on div "Pen P" at bounding box center [37, 192] width 18 height 14
click at [36, 198] on div "Pen P" at bounding box center [37, 192] width 18 height 14
click at [57, 195] on div "Highlight" at bounding box center [57, 195] width 12 height 3
click at [57, 189] on rect at bounding box center [57, 190] width 3 height 3
click at [8, 21] on div at bounding box center [9, 18] width 5 height 5
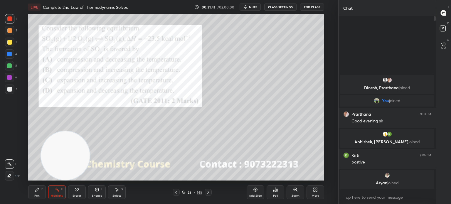
click at [8, 26] on div at bounding box center [9, 30] width 9 height 9
click at [8, 60] on div "4" at bounding box center [11, 55] width 12 height 12
click at [9, 54] on div at bounding box center [9, 54] width 5 height 5
click at [9, 53] on div at bounding box center [9, 54] width 5 height 5
click at [9, 20] on div at bounding box center [9, 18] width 5 height 5
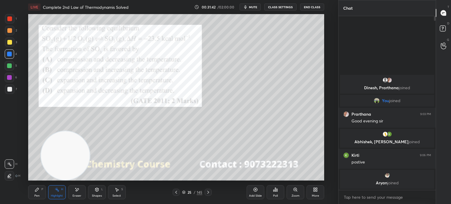
click at [11, 22] on div at bounding box center [9, 18] width 9 height 9
click at [44, 190] on div "Pen P" at bounding box center [37, 192] width 18 height 14
click at [40, 189] on div "Pen P" at bounding box center [37, 192] width 18 height 14
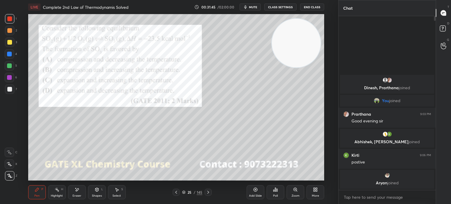
click at [209, 189] on div at bounding box center [207, 192] width 7 height 7
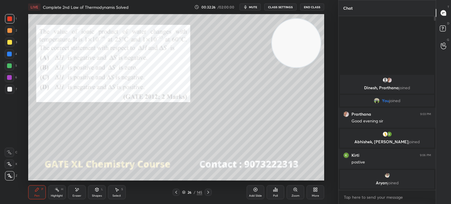
click at [273, 189] on icon at bounding box center [275, 189] width 5 height 5
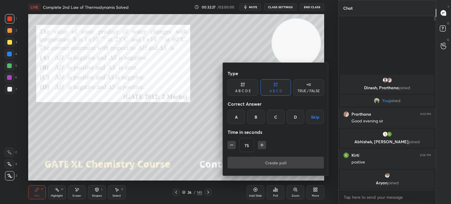
click at [275, 118] on div "C" at bounding box center [275, 117] width 17 height 14
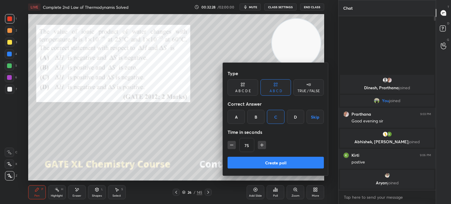
click at [260, 162] on button "Create poll" at bounding box center [275, 163] width 96 height 12
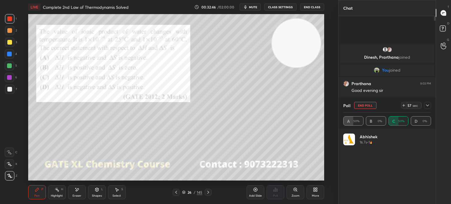
scroll to position [69, 86]
click at [316, 189] on icon at bounding box center [316, 188] width 1 height 1
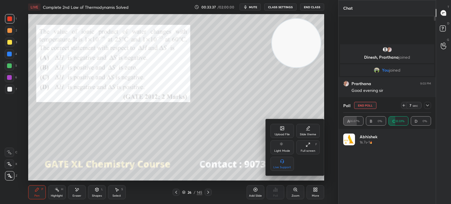
click at [284, 126] on div "Upload File" at bounding box center [281, 131] width 23 height 14
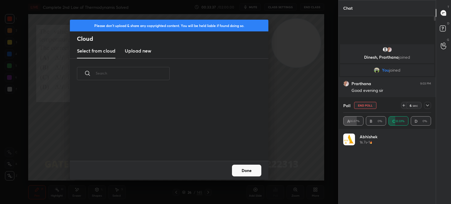
click at [150, 51] on h3 "Upload new" at bounding box center [138, 50] width 26 height 7
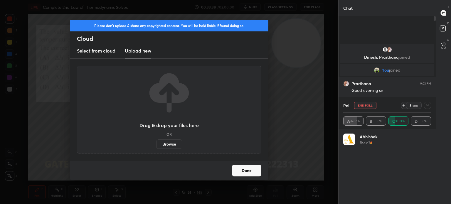
click at [164, 143] on label "Browse" at bounding box center [169, 143] width 26 height 9
click at [156, 143] on input "Browse" at bounding box center [156, 143] width 0 height 9
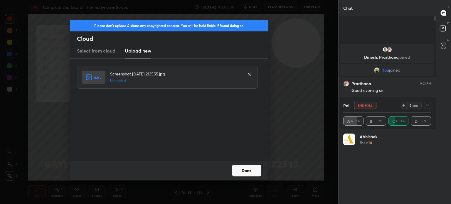
click at [249, 171] on button "Done" at bounding box center [246, 171] width 29 height 12
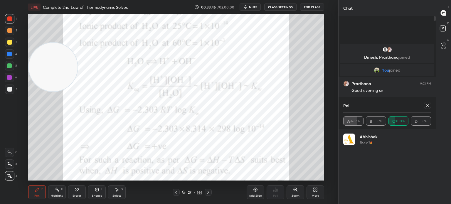
click at [53, 188] on div "Highlight H" at bounding box center [57, 192] width 18 height 14
click at [56, 187] on icon at bounding box center [57, 189] width 5 height 5
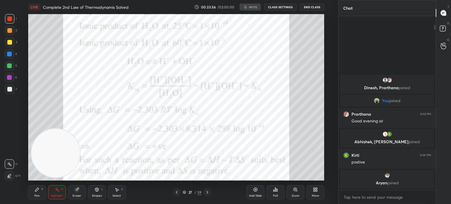
scroll to position [166, 314]
click at [5, 21] on div at bounding box center [9, 18] width 9 height 9
click at [13, 20] on div at bounding box center [9, 18] width 9 height 9
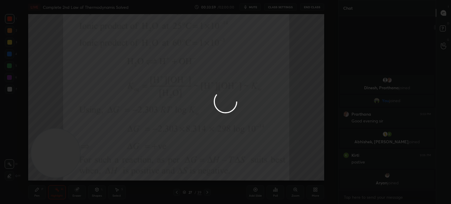
click at [54, 193] on div at bounding box center [225, 102] width 451 height 204
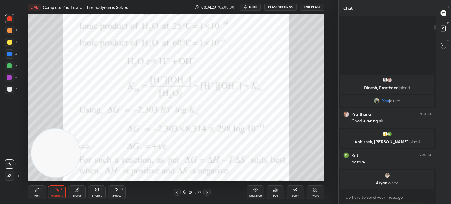
click at [40, 190] on div "Pen P" at bounding box center [37, 192] width 18 height 14
click at [65, 192] on div "Highlight H" at bounding box center [57, 192] width 18 height 14
click at [62, 198] on div "Highlight H" at bounding box center [57, 192] width 18 height 14
click at [57, 199] on div "Highlight H" at bounding box center [57, 192] width 18 height 14
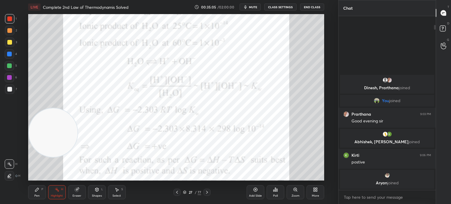
click at [39, 194] on div "Pen" at bounding box center [36, 195] width 5 height 3
click at [42, 191] on div "Pen P" at bounding box center [37, 192] width 18 height 14
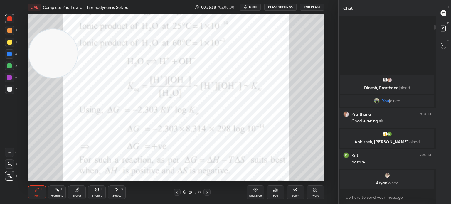
click at [208, 192] on icon at bounding box center [206, 192] width 5 height 5
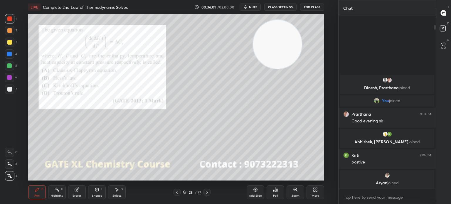
click at [281, 193] on div "Poll" at bounding box center [275, 192] width 18 height 14
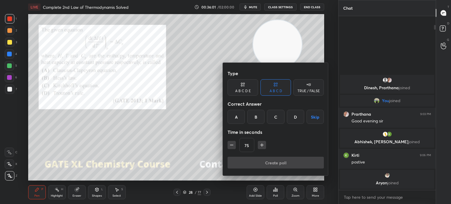
click at [274, 120] on div "C" at bounding box center [275, 117] width 17 height 14
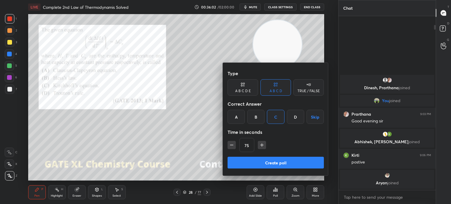
click at [231, 140] on div "75" at bounding box center [275, 145] width 96 height 14
click at [235, 144] on button "button" at bounding box center [231, 145] width 8 height 8
click at [233, 146] on icon "button" at bounding box center [231, 145] width 6 height 6
type input "45"
click at [233, 150] on div "45" at bounding box center [275, 145] width 96 height 14
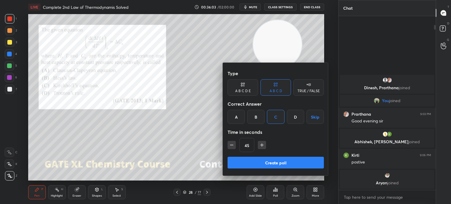
click at [251, 170] on div "Create poll" at bounding box center [275, 164] width 96 height 14
click at [253, 162] on button "Create poll" at bounding box center [275, 163] width 96 height 12
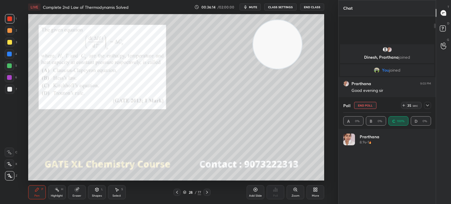
scroll to position [69, 86]
click at [427, 104] on icon at bounding box center [427, 105] width 5 height 5
type textarea "x"
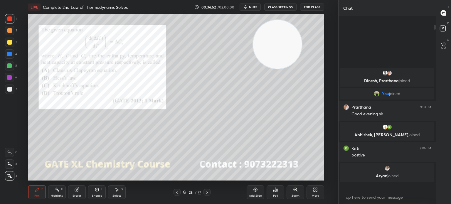
scroll to position [121, 95]
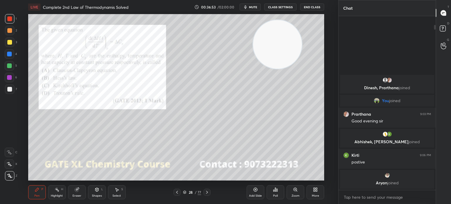
click at [208, 192] on icon at bounding box center [206, 192] width 5 height 5
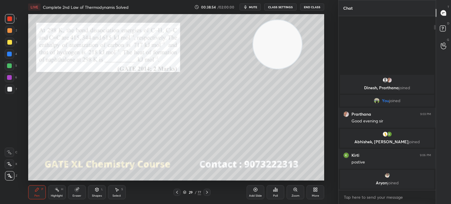
click at [248, 8] on icon "button" at bounding box center [245, 7] width 5 height 5
click at [249, 6] on span "unmute" at bounding box center [252, 7] width 13 height 4
click at [311, 190] on div "More" at bounding box center [315, 192] width 18 height 14
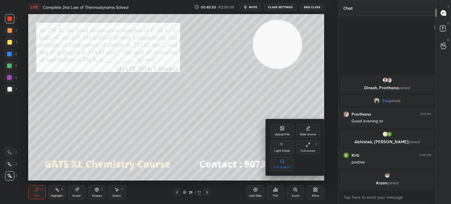
click at [280, 127] on icon at bounding box center [282, 128] width 5 height 5
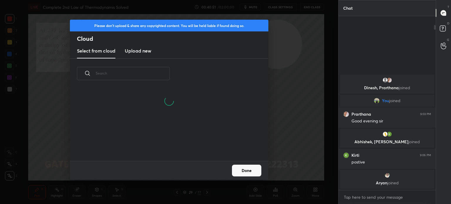
click at [144, 51] on h3 "Upload new" at bounding box center [138, 50] width 26 height 7
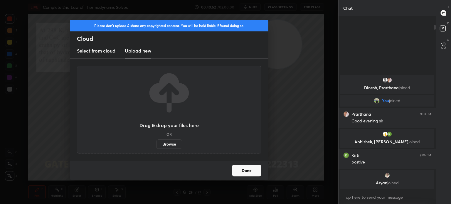
click at [174, 144] on label "Browse" at bounding box center [169, 143] width 26 height 9
click at [156, 144] on input "Browse" at bounding box center [156, 143] width 0 height 9
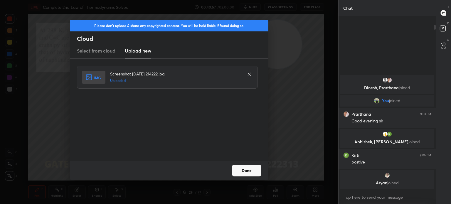
click at [248, 171] on button "Done" at bounding box center [246, 171] width 29 height 12
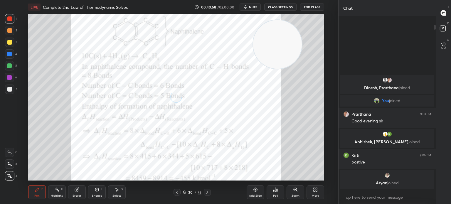
click at [177, 192] on icon at bounding box center [177, 192] width 5 height 5
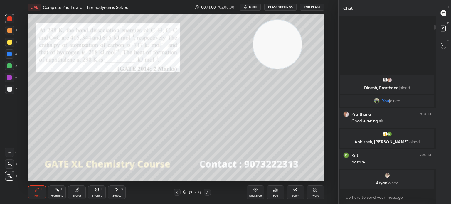
click at [205, 190] on icon at bounding box center [207, 192] width 5 height 5
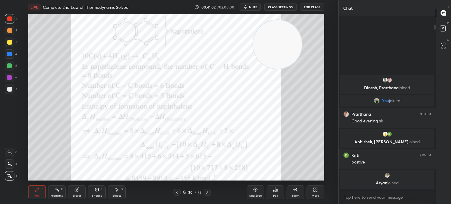
click at [62, 197] on div "Highlight" at bounding box center [57, 195] width 12 height 3
click at [62, 195] on div "Highlight" at bounding box center [57, 195] width 12 height 3
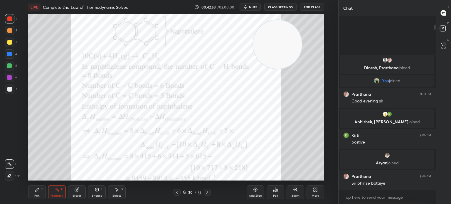
click at [177, 192] on icon at bounding box center [177, 192] width 5 height 5
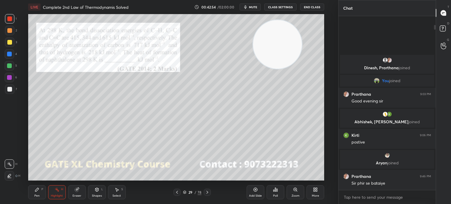
click at [294, 191] on icon at bounding box center [295, 189] width 5 height 5
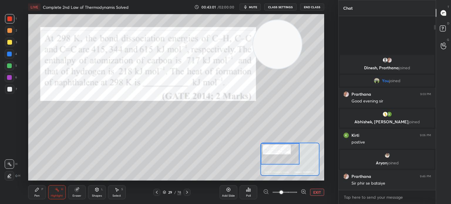
click at [188, 192] on icon at bounding box center [186, 192] width 5 height 5
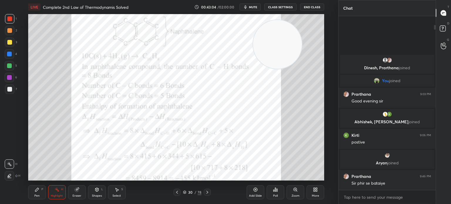
click at [177, 191] on icon at bounding box center [177, 192] width 5 height 5
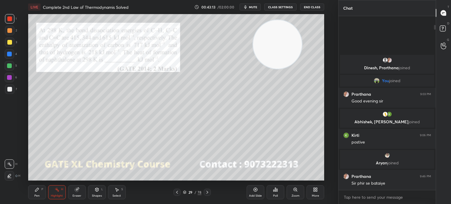
click at [207, 194] on icon at bounding box center [207, 192] width 5 height 5
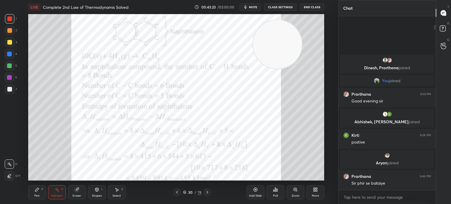
click at [174, 194] on div at bounding box center [176, 192] width 7 height 7
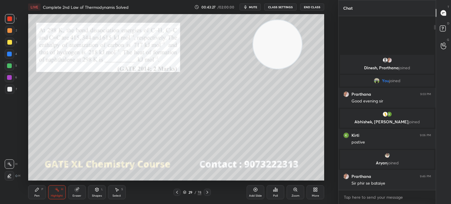
click at [207, 194] on div at bounding box center [207, 192] width 7 height 7
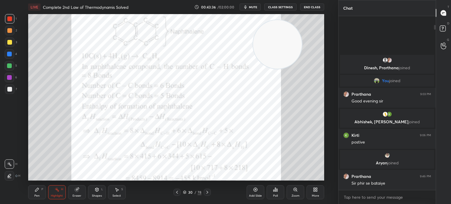
click at [201, 182] on div "Pen P Highlight H Eraser Shapes L Select S 30 / 78 Add Slide Poll Zoom More" at bounding box center [176, 191] width 296 height 23
click at [208, 193] on icon at bounding box center [207, 192] width 5 height 5
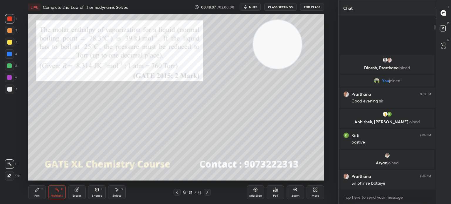
click at [9, 42] on div at bounding box center [9, 42] width 5 height 5
click at [311, 191] on div "More" at bounding box center [315, 192] width 18 height 14
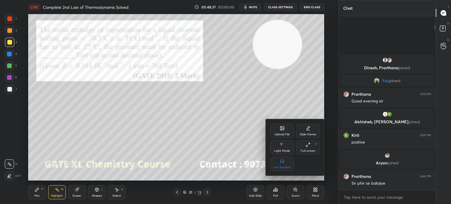
click at [275, 126] on div "Upload File" at bounding box center [281, 131] width 23 height 14
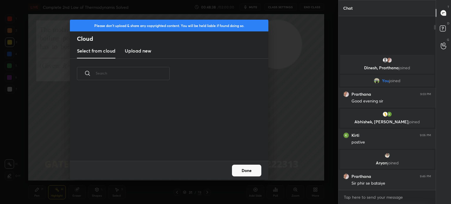
click at [138, 53] on h3 "Upload new" at bounding box center [138, 50] width 26 height 7
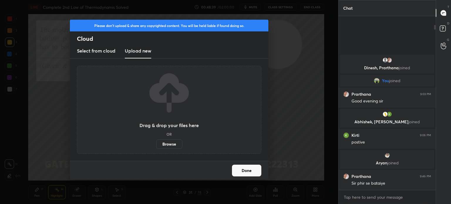
click at [174, 145] on label "Browse" at bounding box center [169, 143] width 26 height 9
click at [156, 145] on input "Browse" at bounding box center [156, 143] width 0 height 9
click at [148, 39] on h2 "Cloud" at bounding box center [172, 39] width 191 height 8
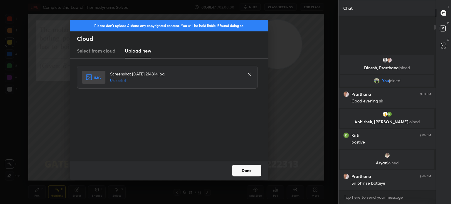
click at [249, 166] on button "Done" at bounding box center [246, 171] width 29 height 12
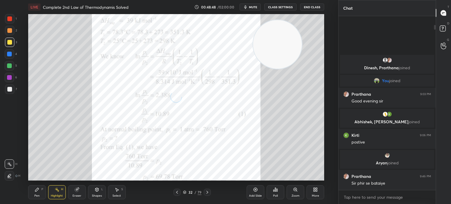
click at [173, 193] on div at bounding box center [176, 192] width 7 height 7
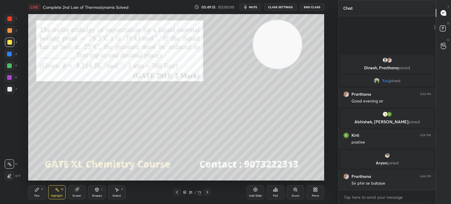
click at [315, 190] on icon at bounding box center [315, 189] width 5 height 5
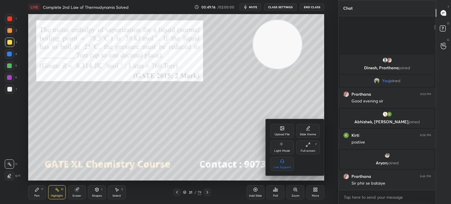
click at [276, 131] on div "Upload File" at bounding box center [281, 131] width 23 height 14
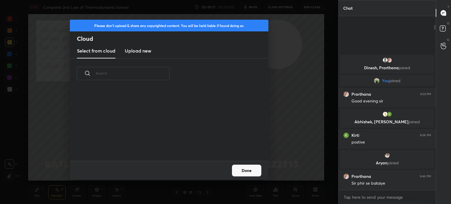
scroll to position [72, 188]
click at [143, 50] on h3 "Upload new" at bounding box center [138, 50] width 26 height 7
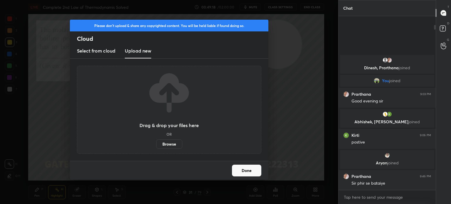
click at [168, 147] on label "Browse" at bounding box center [169, 143] width 26 height 9
click at [156, 147] on input "Browse" at bounding box center [156, 143] width 0 height 9
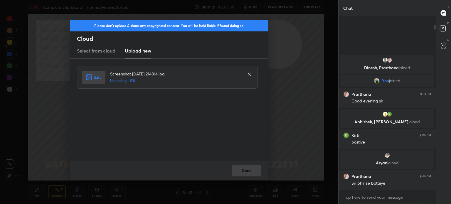
click at [248, 171] on div "Done" at bounding box center [169, 170] width 198 height 19
click at [246, 172] on button "Done" at bounding box center [246, 171] width 29 height 12
click at [248, 172] on button "Done" at bounding box center [246, 171] width 29 height 12
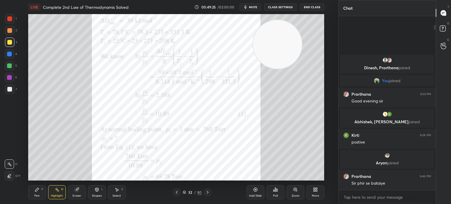
click at [14, 19] on div "1" at bounding box center [11, 18] width 12 height 9
click at [11, 20] on div at bounding box center [9, 18] width 5 height 5
click at [38, 199] on div "Pen P" at bounding box center [37, 192] width 18 height 14
click at [37, 196] on div "Pen" at bounding box center [36, 195] width 5 height 3
click at [80, 194] on div "Eraser" at bounding box center [76, 195] width 9 height 3
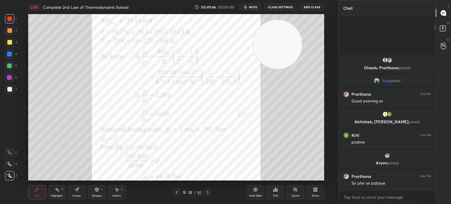
click at [85, 187] on div "Eraser" at bounding box center [77, 192] width 18 height 14
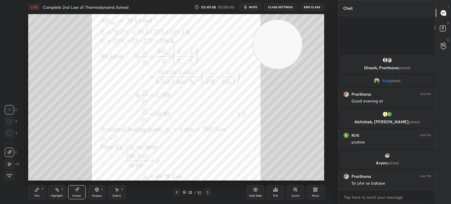
click at [36, 193] on div "Pen P" at bounding box center [37, 192] width 18 height 14
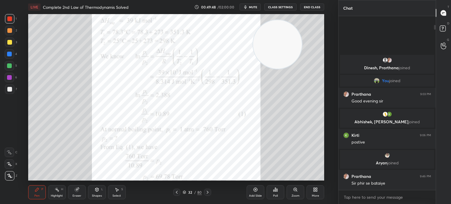
click at [37, 193] on div "Pen P" at bounding box center [37, 192] width 18 height 14
click at [174, 192] on icon at bounding box center [176, 192] width 5 height 5
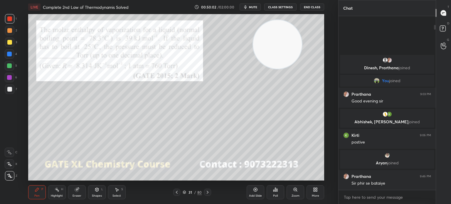
click at [208, 192] on icon at bounding box center [207, 192] width 5 height 5
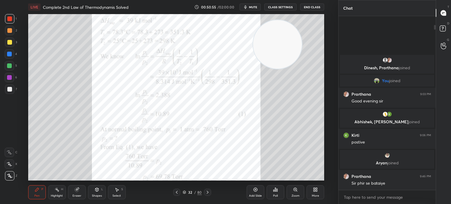
click at [209, 192] on icon at bounding box center [207, 192] width 5 height 5
click at [210, 193] on div at bounding box center [207, 192] width 7 height 7
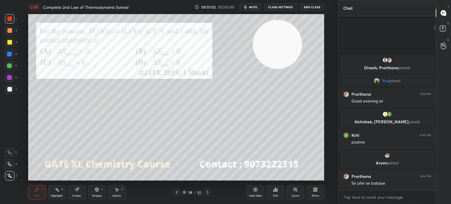
click at [284, 194] on div "Add Slide Poll Zoom More" at bounding box center [284, 192] width 77 height 33
click at [275, 193] on div "Poll" at bounding box center [275, 192] width 18 height 14
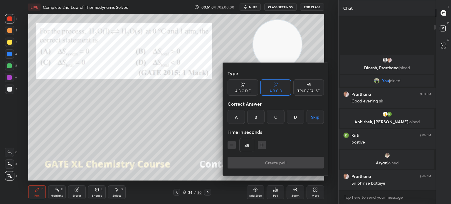
click at [274, 113] on div "C" at bounding box center [275, 117] width 17 height 14
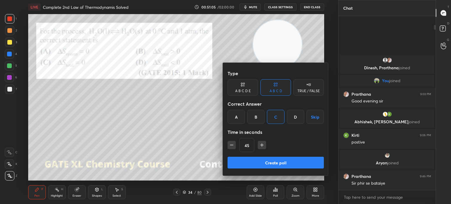
click at [229, 148] on button "button" at bounding box center [231, 145] width 8 height 8
type input "30"
click at [245, 167] on button "Create poll" at bounding box center [275, 163] width 96 height 12
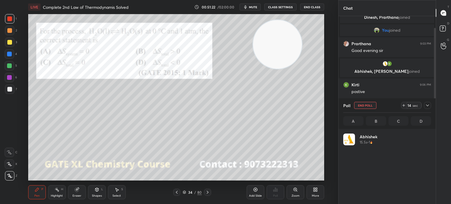
scroll to position [69, 86]
click at [425, 105] on icon at bounding box center [427, 105] width 5 height 5
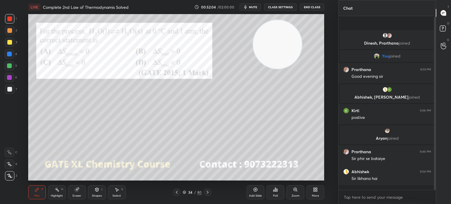
scroll to position [0, 0]
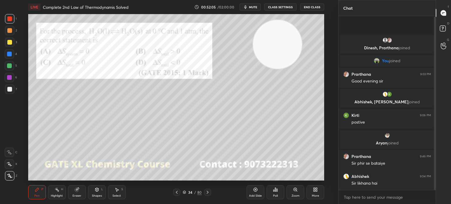
click at [210, 191] on div at bounding box center [207, 192] width 7 height 7
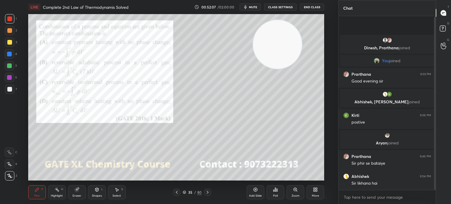
click at [175, 191] on icon at bounding box center [176, 192] width 5 height 5
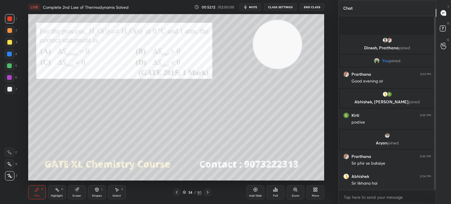
click at [176, 194] on icon at bounding box center [176, 192] width 5 height 5
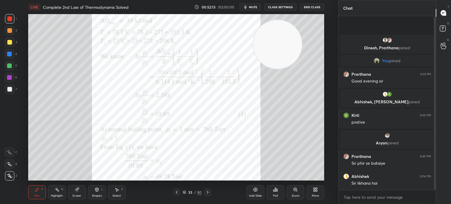
click at [209, 194] on icon at bounding box center [207, 192] width 5 height 5
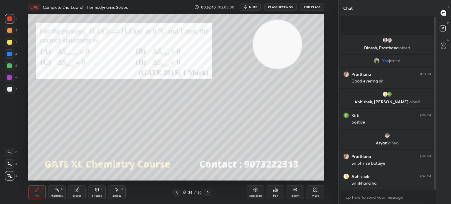
scroll to position [2, 0]
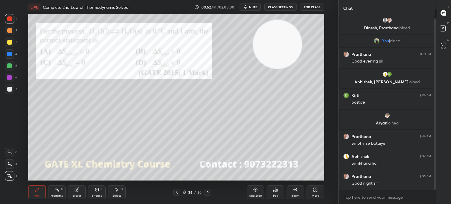
click at [317, 6] on button "End Class" at bounding box center [312, 7] width 24 height 7
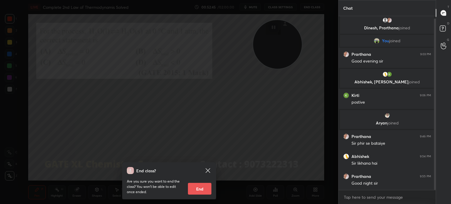
click at [204, 192] on button "End" at bounding box center [199, 189] width 23 height 12
type textarea "x"
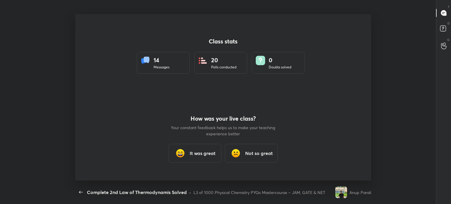
scroll to position [0, 0]
